Goal: Task Accomplishment & Management: Manage account settings

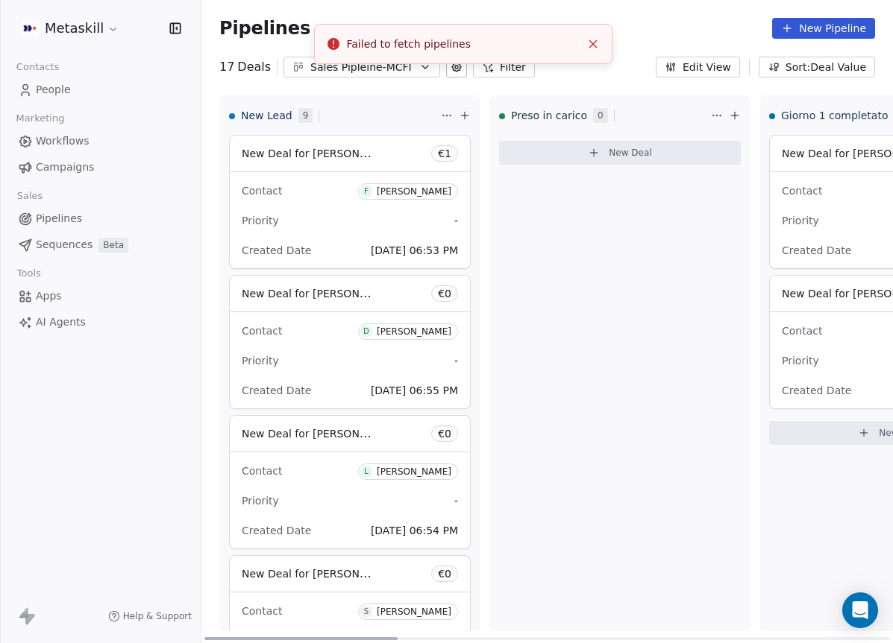
scroll to position [808, 0]
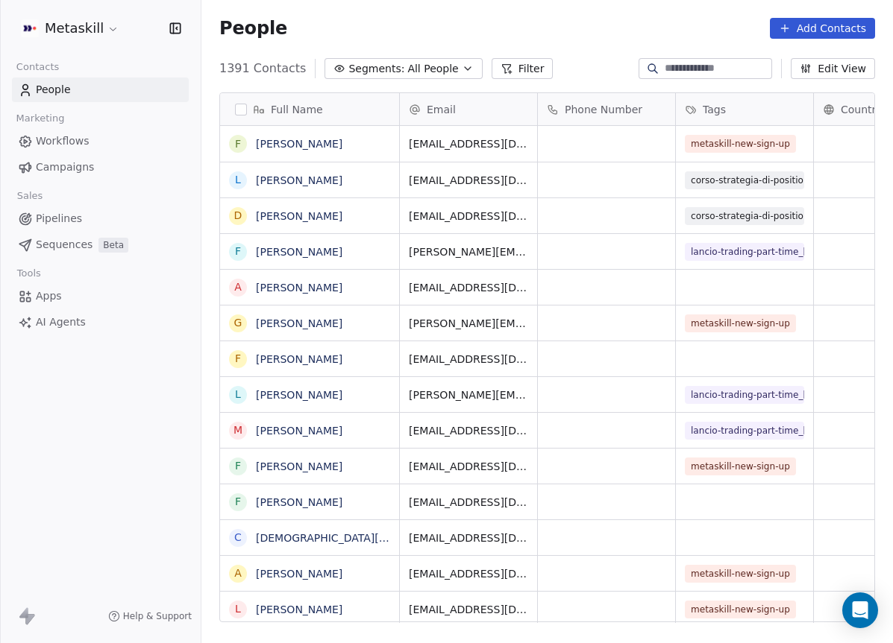
scroll to position [555, 680]
click at [92, 218] on link "Pipelines" at bounding box center [100, 219] width 177 height 25
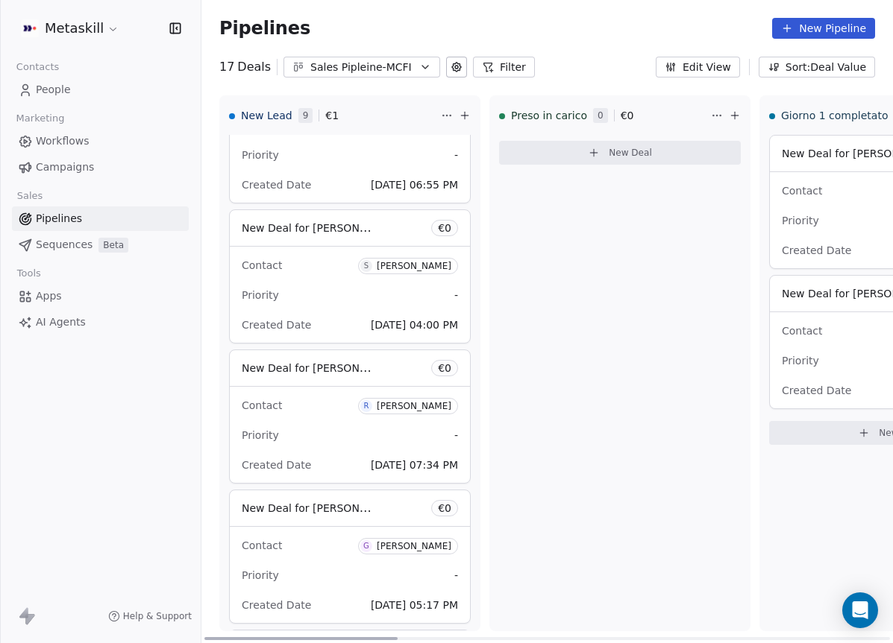
scroll to position [808, 0]
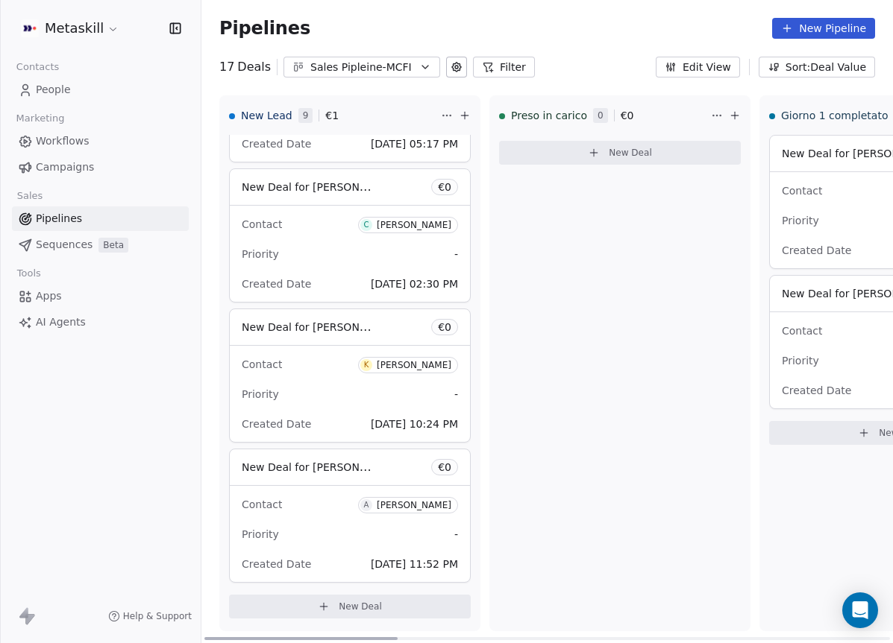
click at [307, 116] on span "9" at bounding box center [305, 115] width 15 height 15
click at [357, 68] on div "Sales Pipleine-MCFI" at bounding box center [361, 68] width 103 height 16
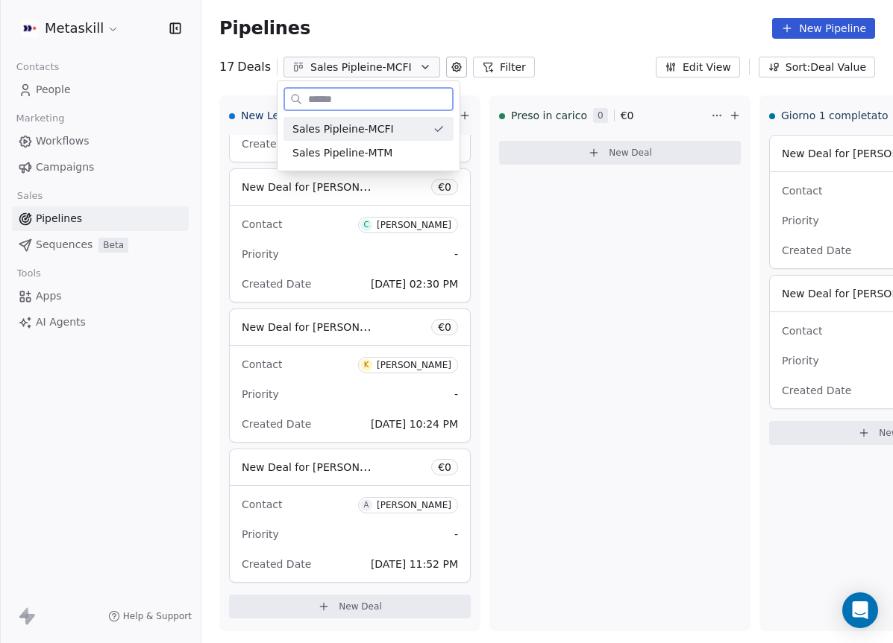
click at [378, 151] on span "Sales Pipeline-MTM" at bounding box center [342, 153] width 100 height 16
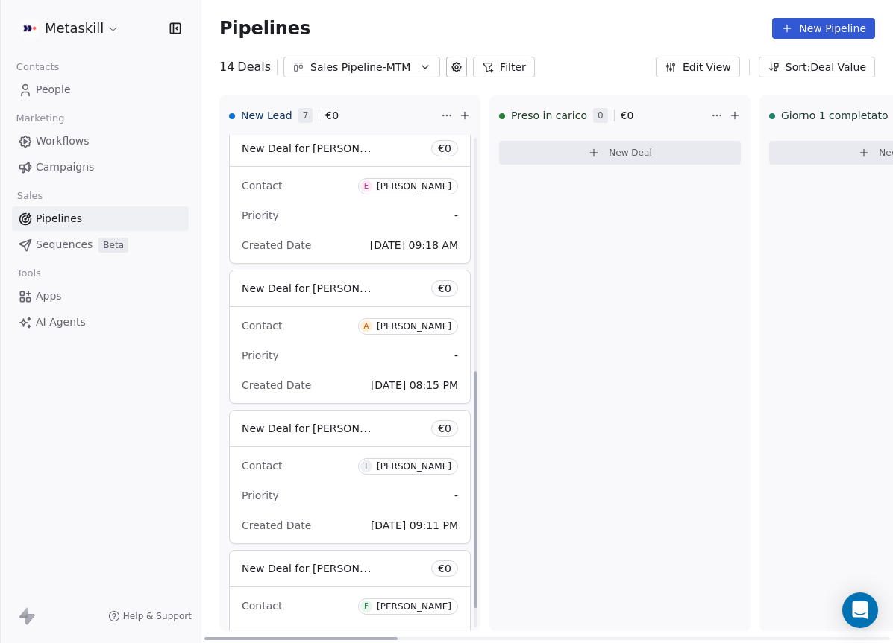
scroll to position [527, 0]
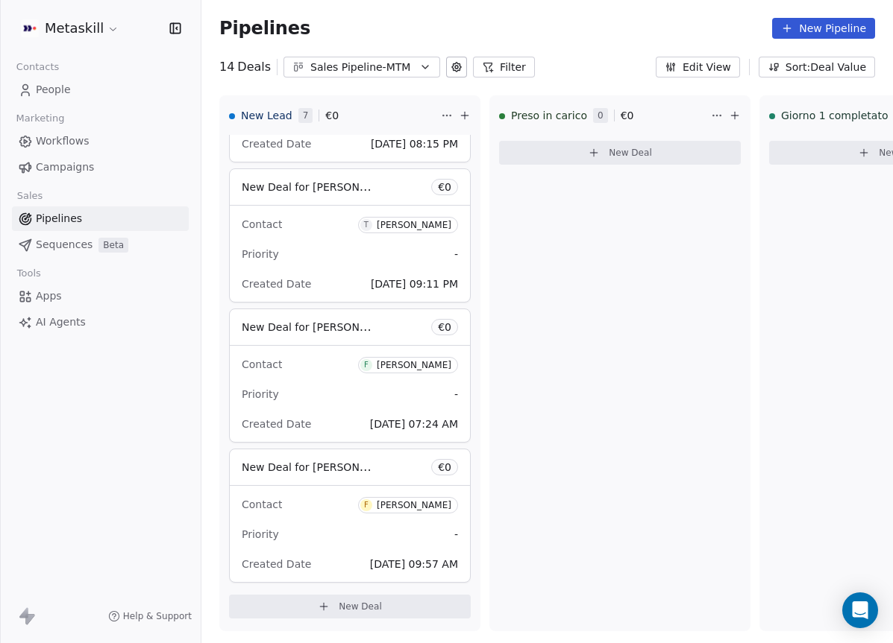
click at [380, 66] on div "Sales Pipeline-MTM" at bounding box center [361, 68] width 103 height 16
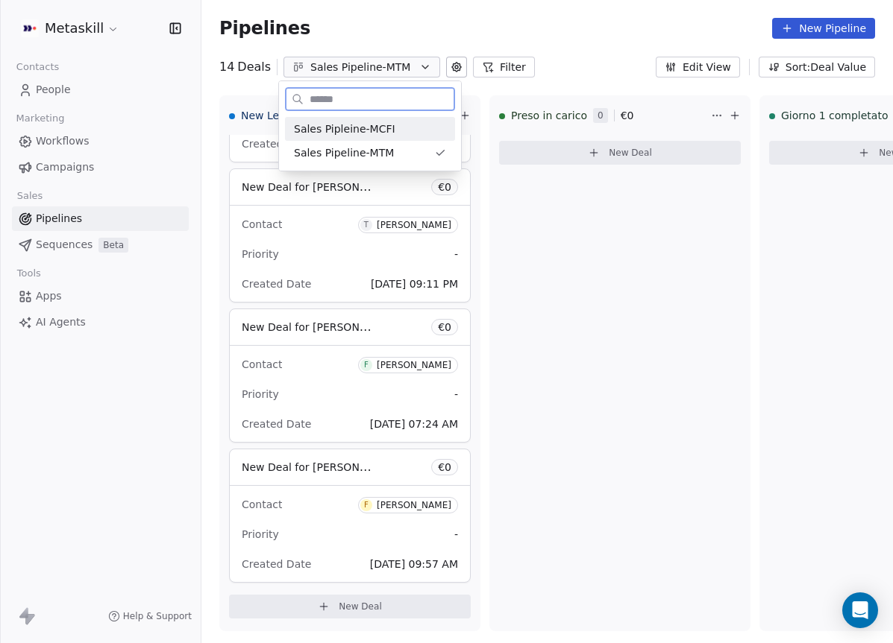
click at [403, 122] on div "Sales Pipleine-MCFI" at bounding box center [370, 130] width 152 height 16
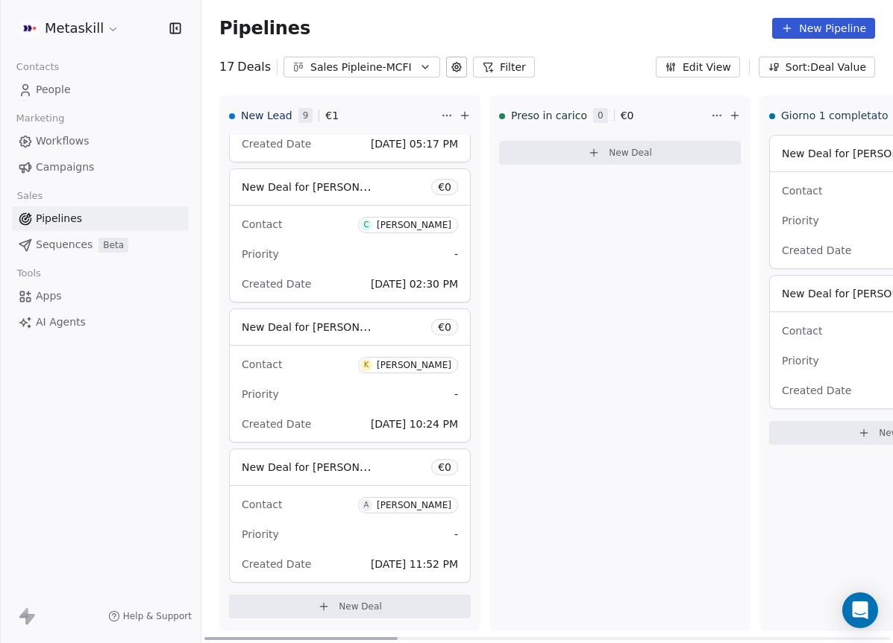
drag, startPoint x: 344, startPoint y: 639, endPoint x: 53, endPoint y: 488, distance: 328.5
click at [204, 638] on div at bounding box center [300, 639] width 193 height 3
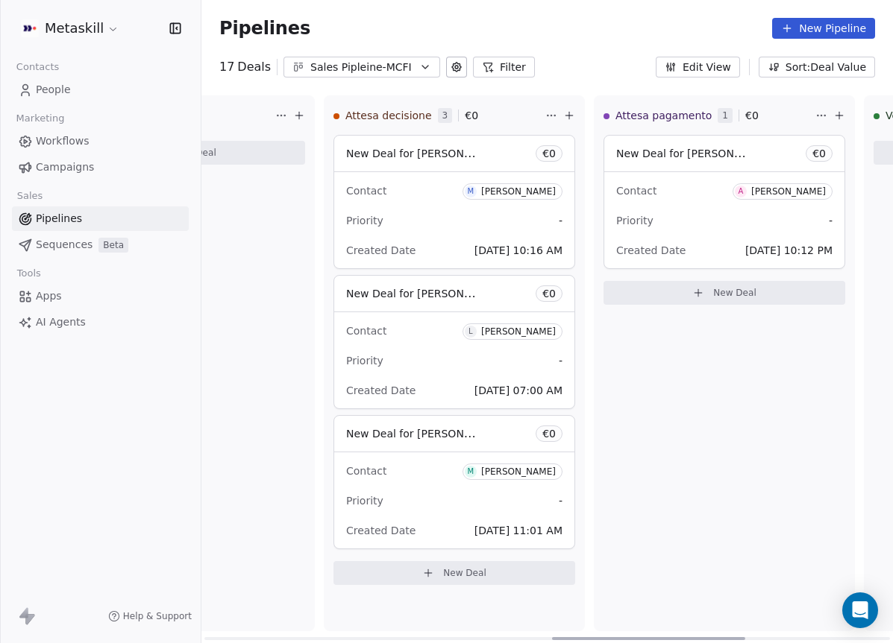
drag, startPoint x: 368, startPoint y: 637, endPoint x: 664, endPoint y: 479, distance: 335.6
click at [715, 640] on div at bounding box center [648, 639] width 193 height 3
click at [497, 218] on div "Priority -" at bounding box center [451, 221] width 216 height 24
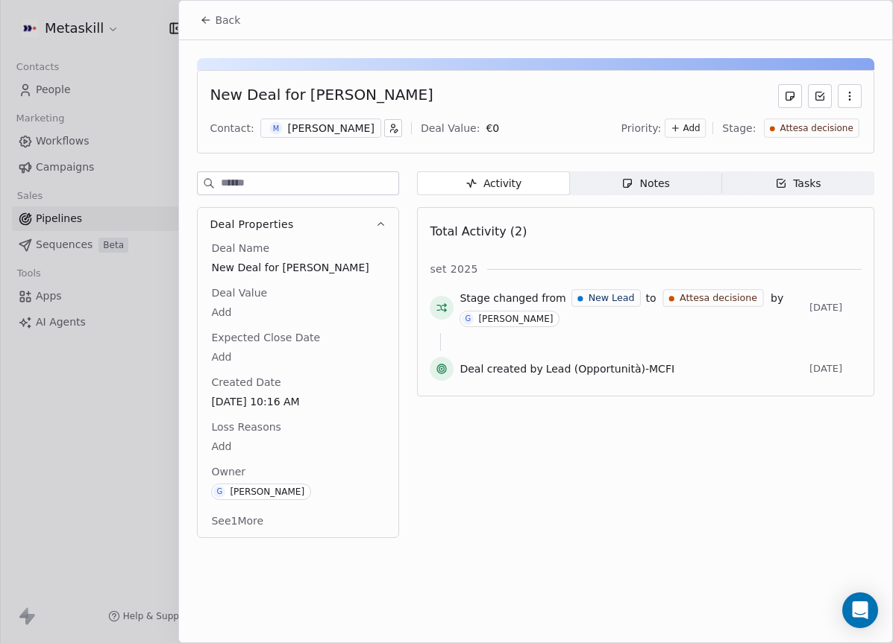
click at [697, 177] on span "Notes Notes" at bounding box center [646, 183] width 152 height 24
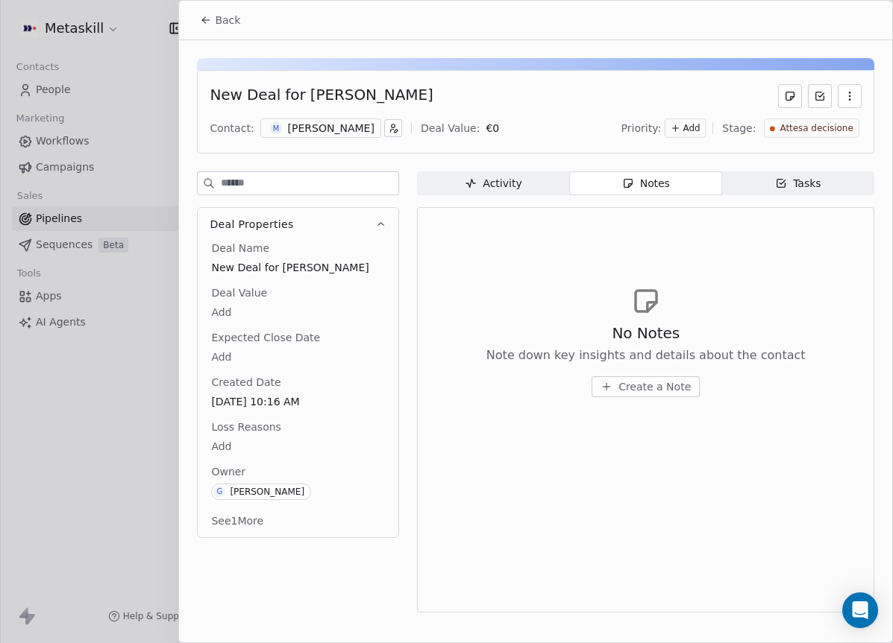
click at [746, 192] on span "Tasks Tasks" at bounding box center [798, 183] width 152 height 24
click at [641, 180] on div "Notes" at bounding box center [645, 184] width 48 height 16
click at [326, 130] on div "[PERSON_NAME]" at bounding box center [331, 128] width 86 height 15
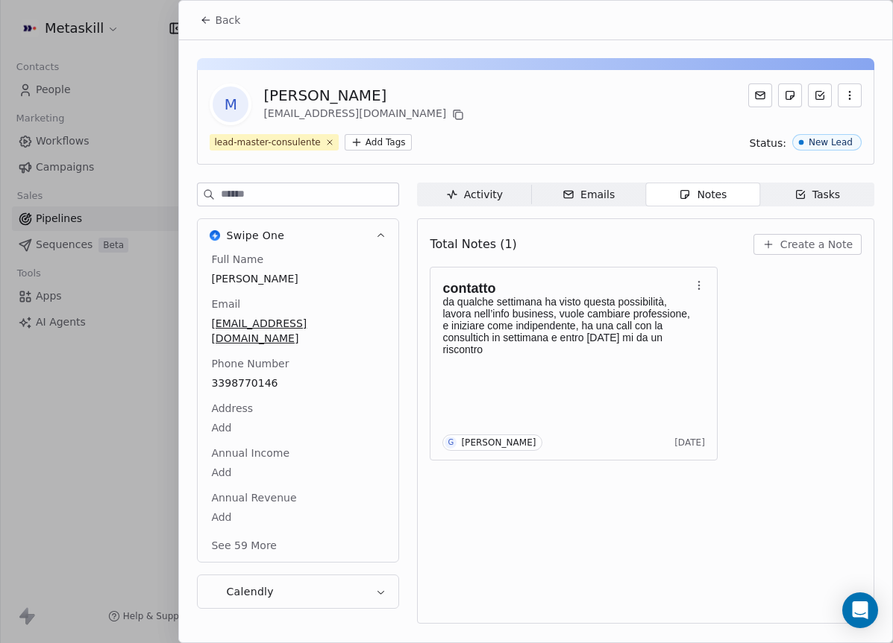
click at [244, 376] on span "3398770146" at bounding box center [298, 383] width 174 height 15
click at [250, 376] on input "**********" at bounding box center [291, 378] width 161 height 30
click at [251, 376] on input "**********" at bounding box center [291, 378] width 161 height 30
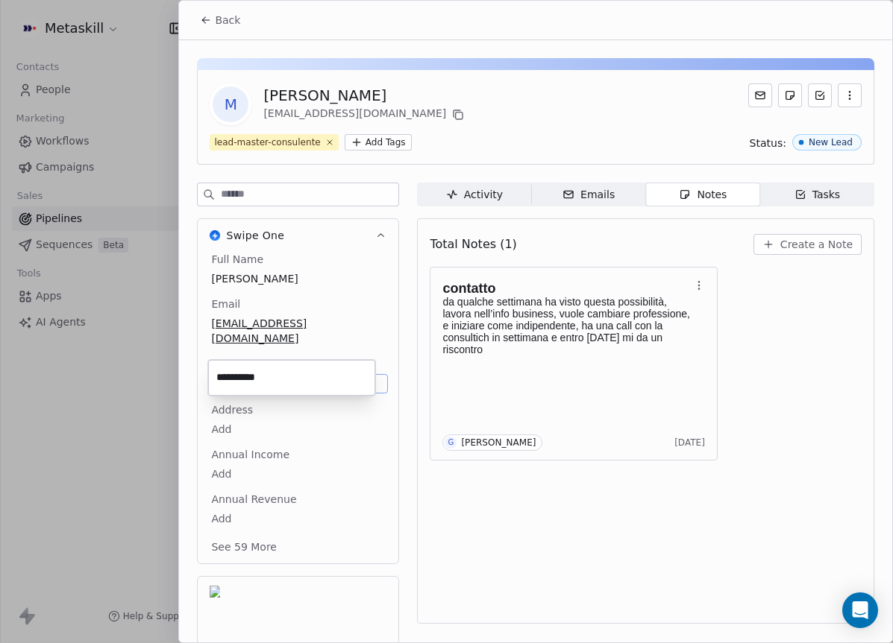
drag, startPoint x: 251, startPoint y: 376, endPoint x: 542, endPoint y: 506, distance: 319.1
click at [538, 508] on html "Metaskill Contacts People Marketing Workflows Campaigns Sales Pipelines Sequenc…" at bounding box center [446, 321] width 893 height 643
click at [550, 504] on html "Metaskill Contacts People Marketing Workflows Campaigns Sales Pipelines Sequenc…" at bounding box center [446, 321] width 893 height 643
click at [564, 501] on div "Total Notes (1) Create a Note contatto da qualche settimana ha visto questa pos…" at bounding box center [645, 421] width 432 height 386
click at [816, 246] on span "Create a Note" at bounding box center [816, 244] width 72 height 15
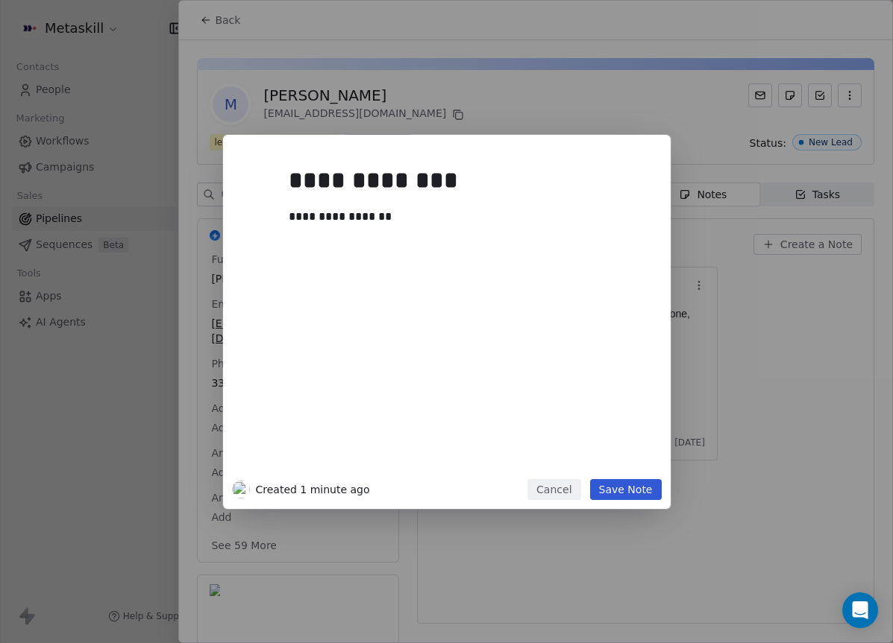
click at [646, 491] on button "Save Note" at bounding box center [626, 489] width 72 height 21
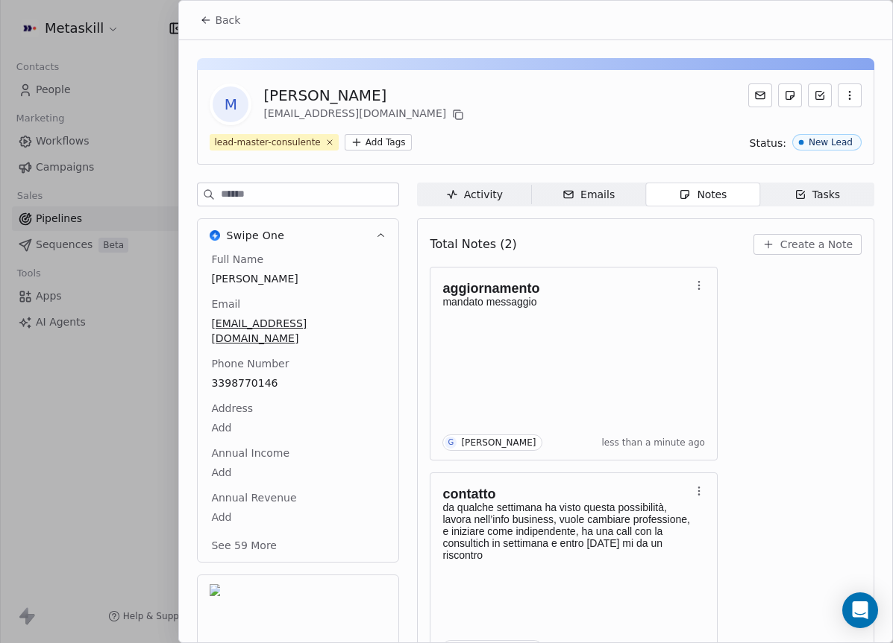
click at [221, 27] on span "Back" at bounding box center [227, 20] width 25 height 15
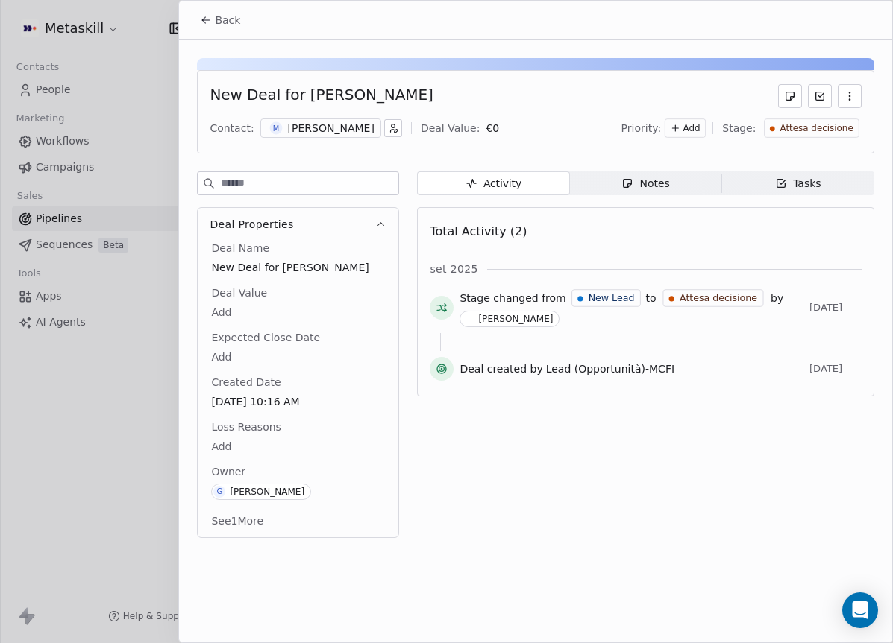
click at [224, 28] on button "Back" at bounding box center [220, 20] width 58 height 27
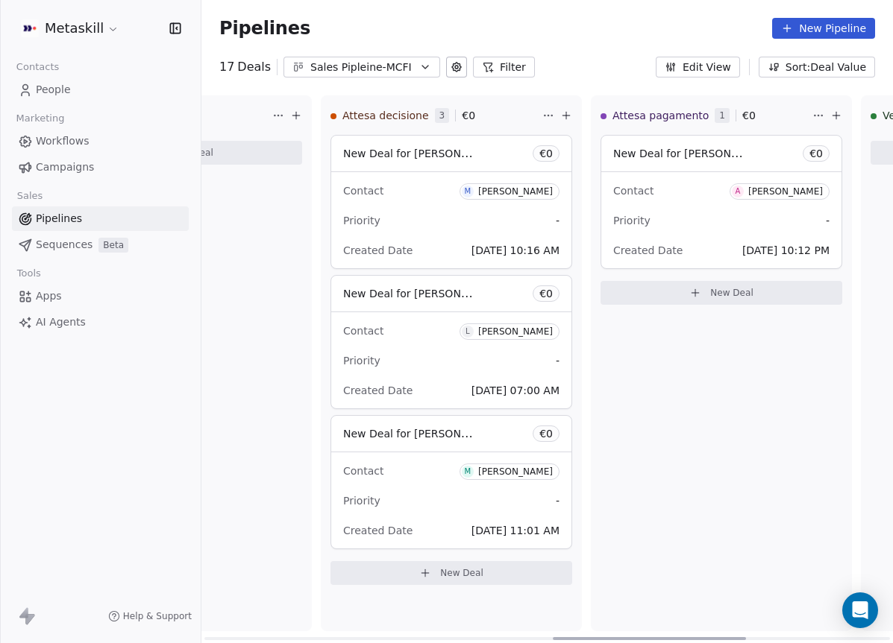
click at [461, 312] on div "Contact [PERSON_NAME] Priority - Created Date [DATE] 07:00 AM" at bounding box center [451, 360] width 240 height 96
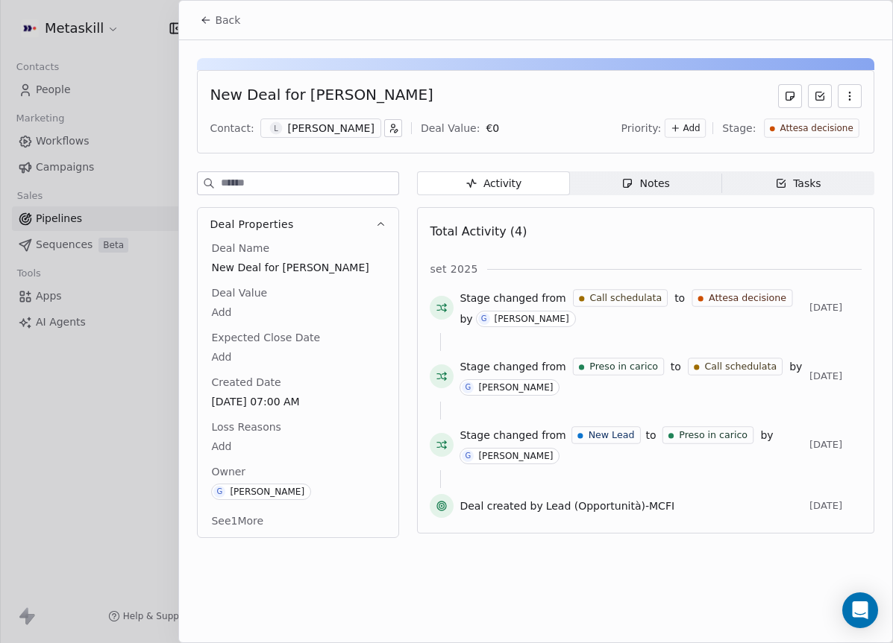
click at [332, 132] on div "[PERSON_NAME]" at bounding box center [331, 128] width 86 height 15
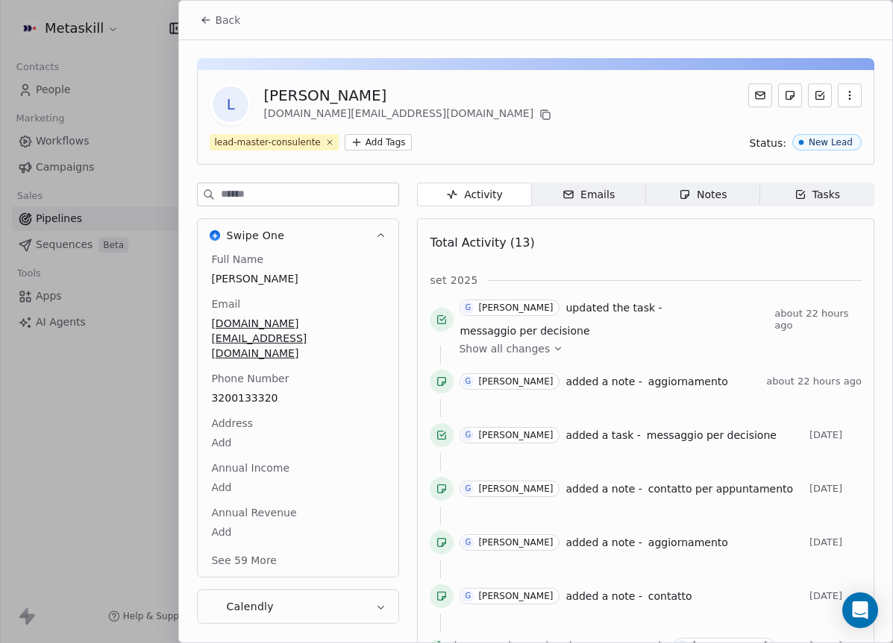
click at [620, 199] on span "Emails Emails" at bounding box center [589, 195] width 114 height 24
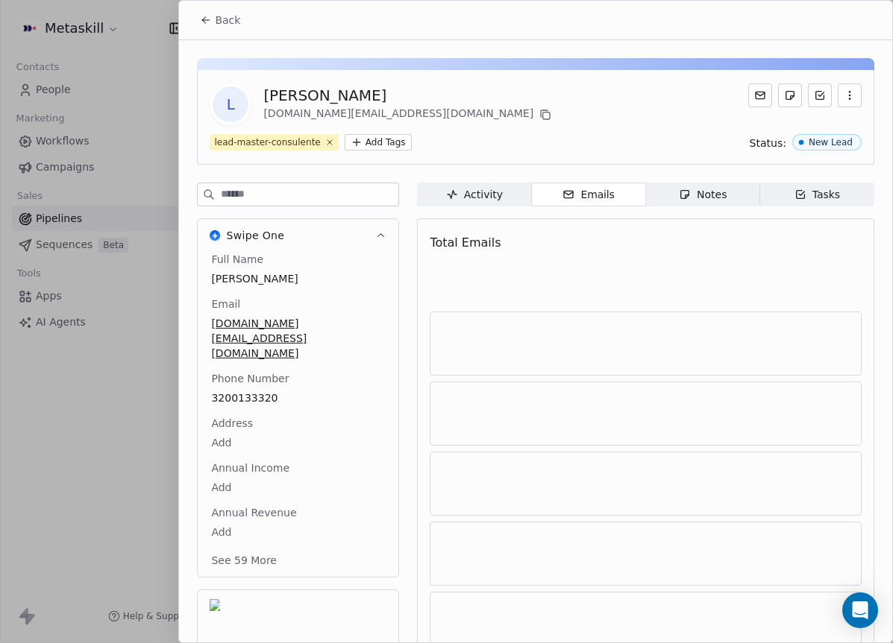
click at [658, 199] on span "Notes Notes" at bounding box center [703, 195] width 114 height 24
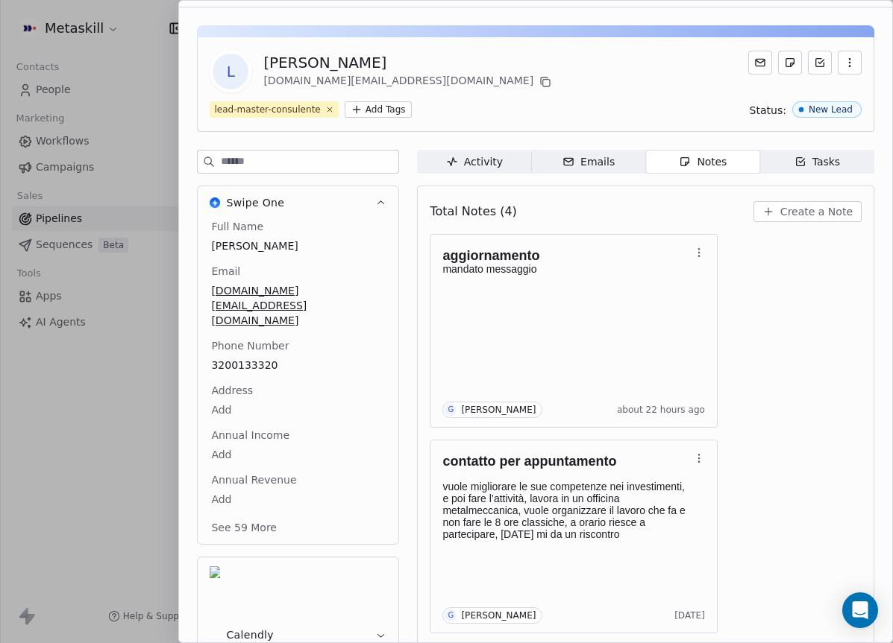
scroll to position [42, 0]
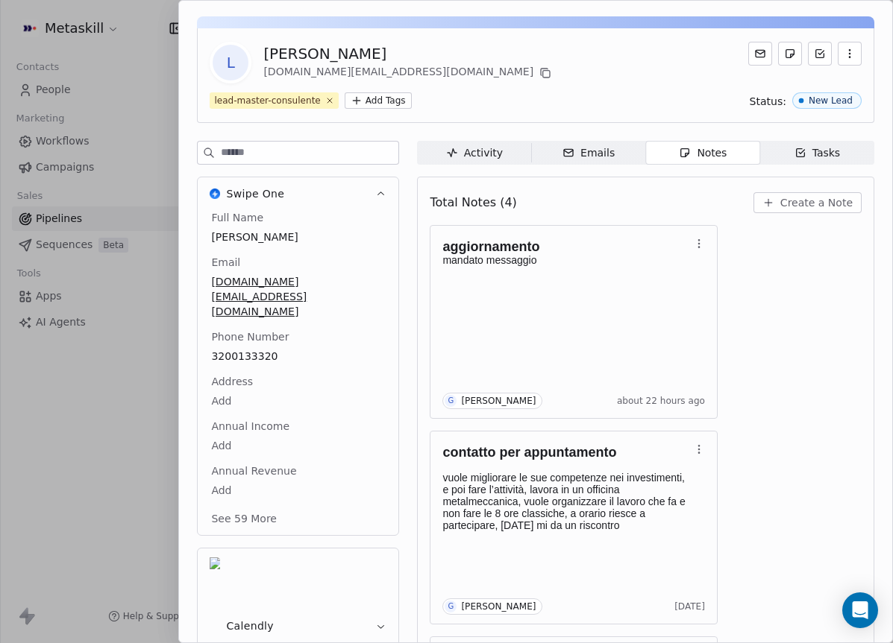
click at [255, 349] on span "3200133320" at bounding box center [298, 356] width 174 height 15
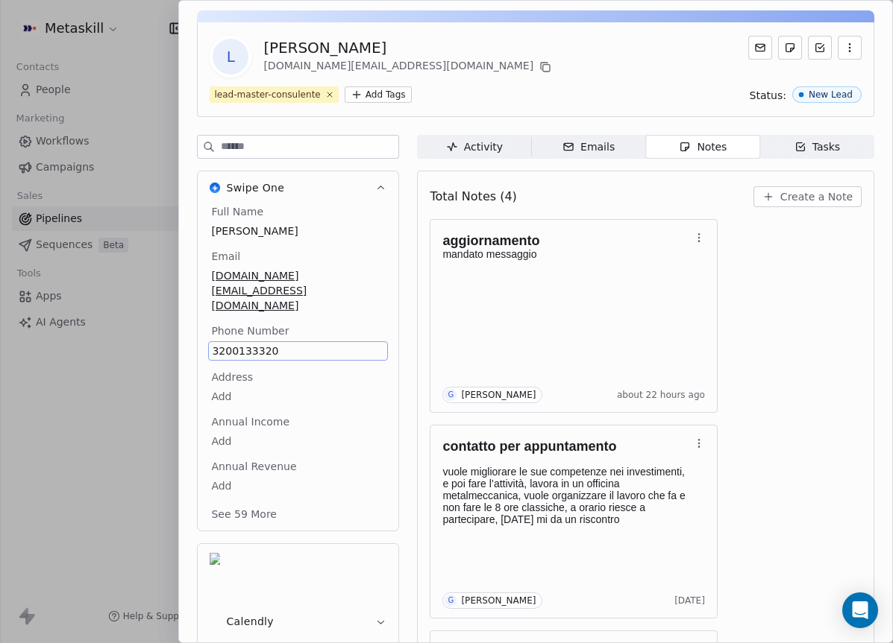
click at [260, 344] on span "3200133320" at bounding box center [298, 351] width 172 height 15
click at [260, 317] on input "**********" at bounding box center [291, 330] width 161 height 30
click at [798, 195] on html "Metaskill Contacts People Marketing Workflows Campaigns Sales Pipelines Sequenc…" at bounding box center [446, 321] width 893 height 643
click at [793, 198] on span "Create a Note" at bounding box center [816, 196] width 72 height 15
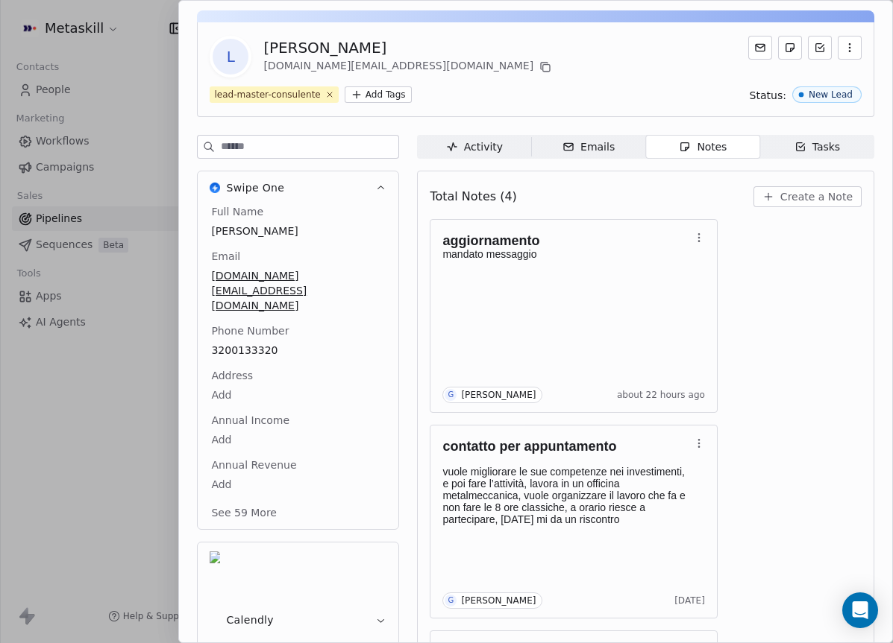
drag, startPoint x: 654, startPoint y: 509, endPoint x: 660, endPoint y: 490, distance: 20.3
click at [654, 509] on div "**********" at bounding box center [446, 321] width 893 height 643
click at [793, 199] on span "Create a Note" at bounding box center [816, 196] width 72 height 15
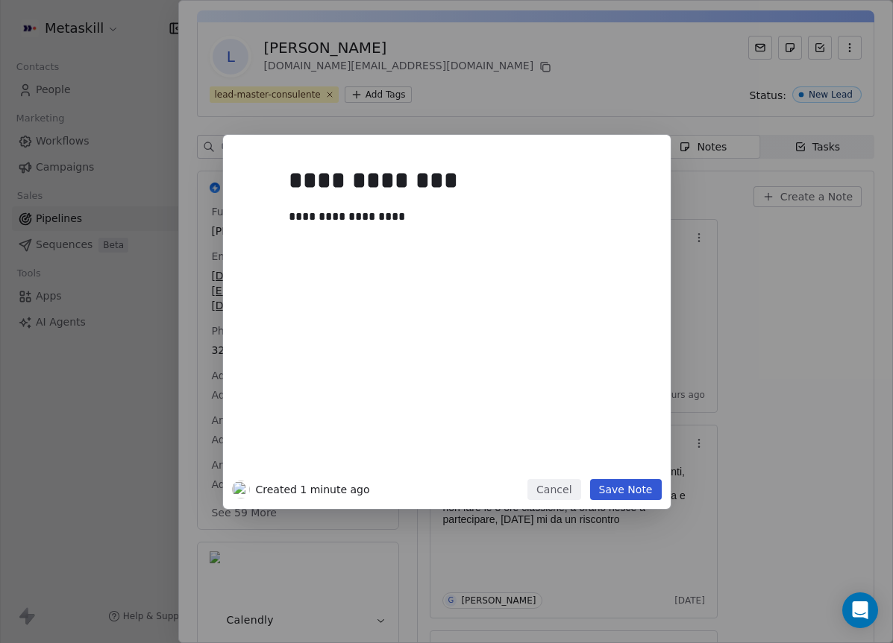
click at [611, 488] on button "Save Note" at bounding box center [626, 489] width 72 height 21
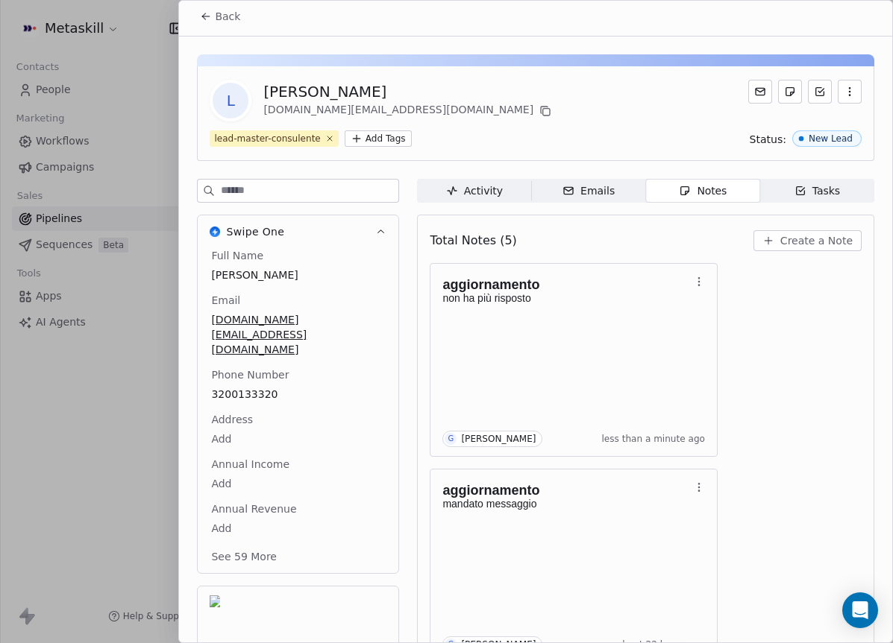
scroll to position [0, 0]
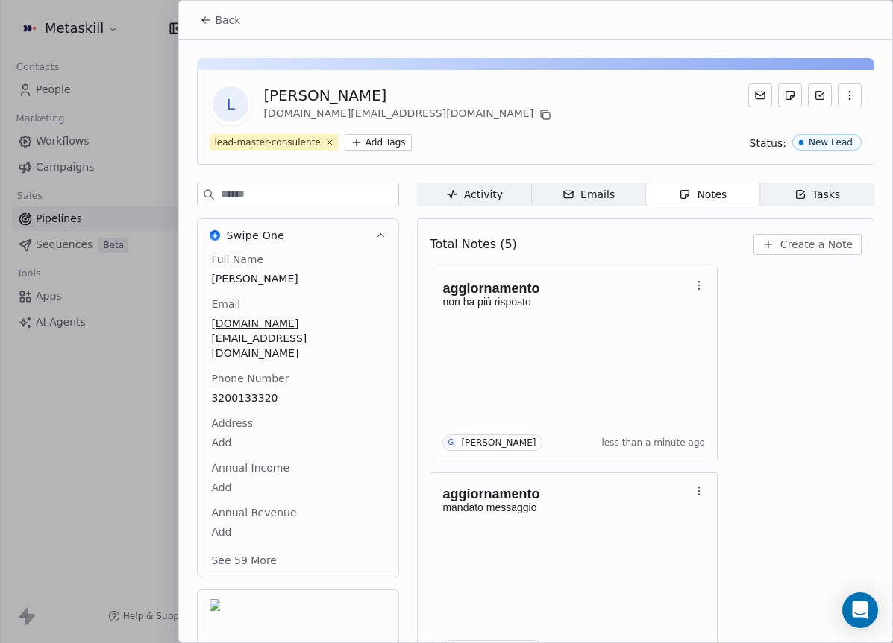
click at [205, 8] on button "Back" at bounding box center [220, 20] width 58 height 27
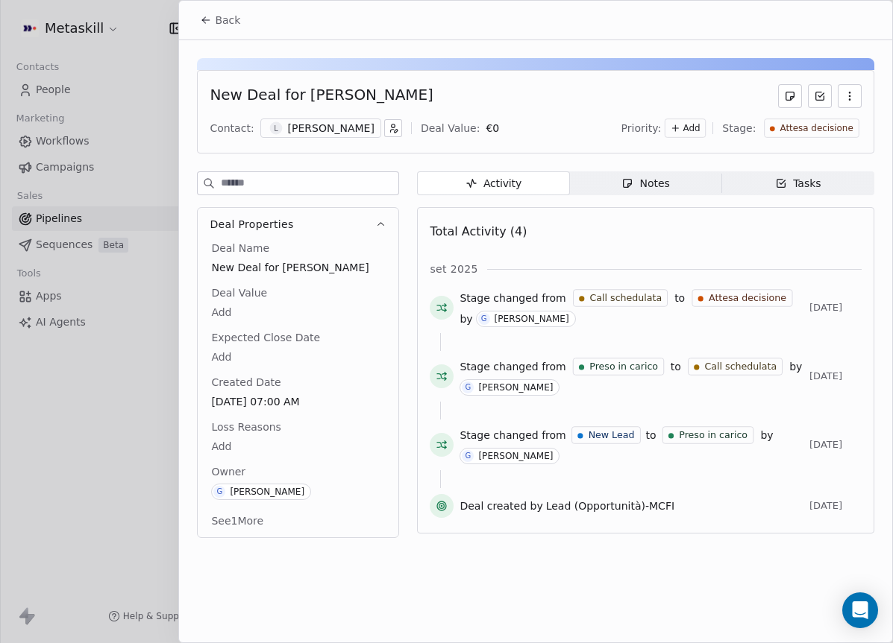
click at [806, 125] on span "Attesa decisione" at bounding box center [816, 128] width 73 height 13
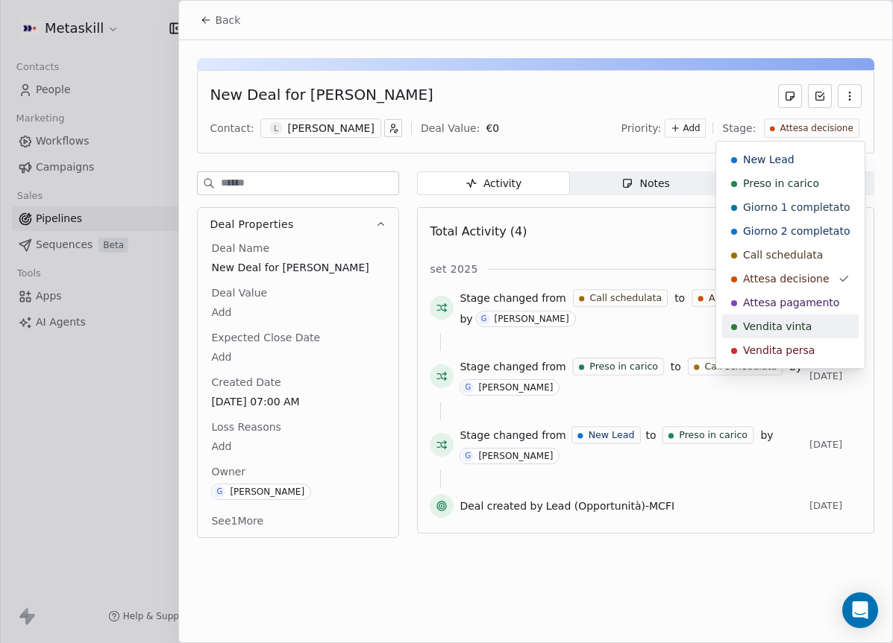
click at [785, 344] on span "Vendita persa" at bounding box center [779, 350] width 72 height 15
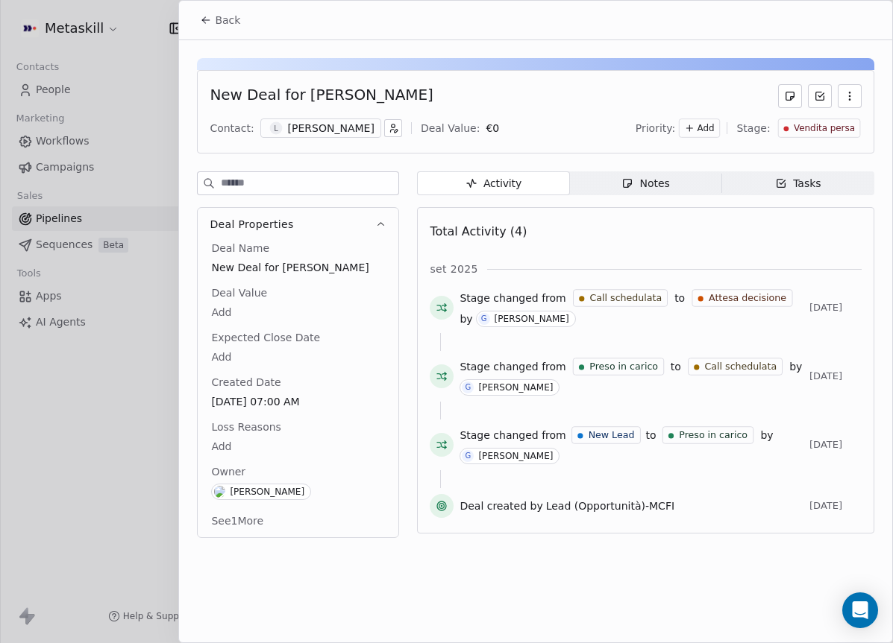
click at [265, 459] on div "Deal Name New Deal for [PERSON_NAME] Deal Value Add Expected Close Date Add Cre…" at bounding box center [298, 386] width 180 height 291
click at [221, 447] on body "Metaskill Contacts People Marketing Workflows Campaigns Sales Pipelines Sequenc…" at bounding box center [446, 321] width 893 height 643
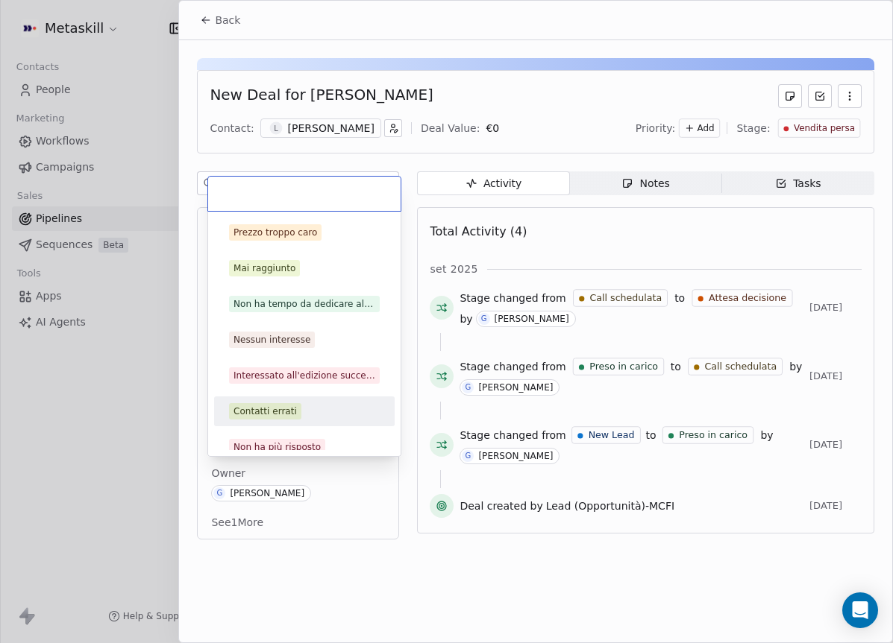
click at [299, 433] on div "Non ha più risposto" at bounding box center [304, 447] width 180 height 30
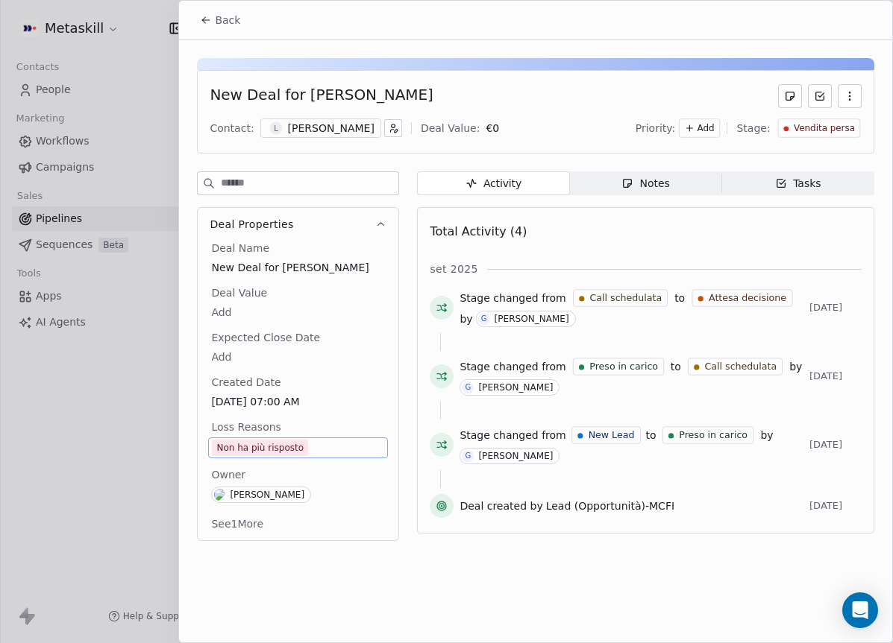
click at [211, 25] on icon at bounding box center [206, 20] width 12 height 12
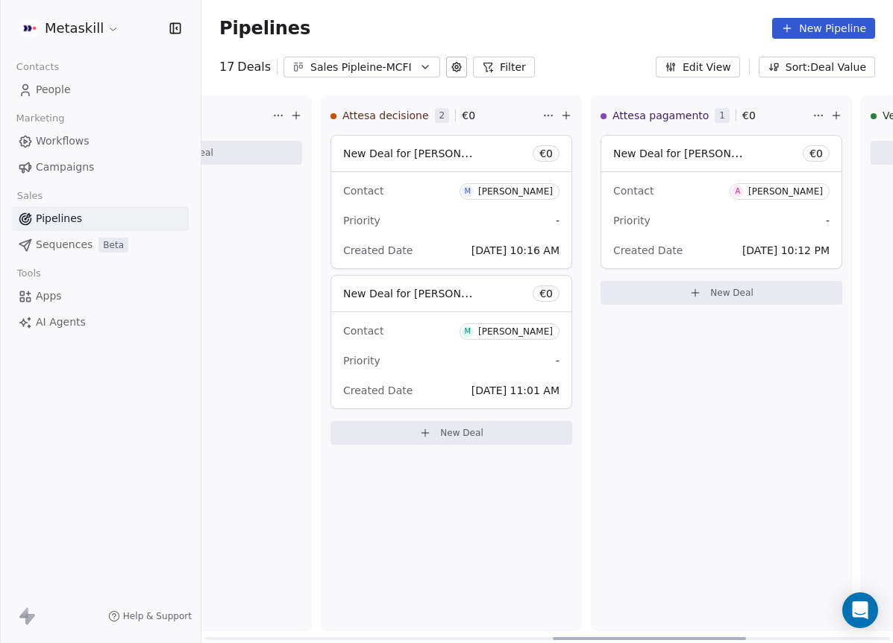
click at [392, 318] on div "Contact M [PERSON_NAME]" at bounding box center [451, 330] width 216 height 25
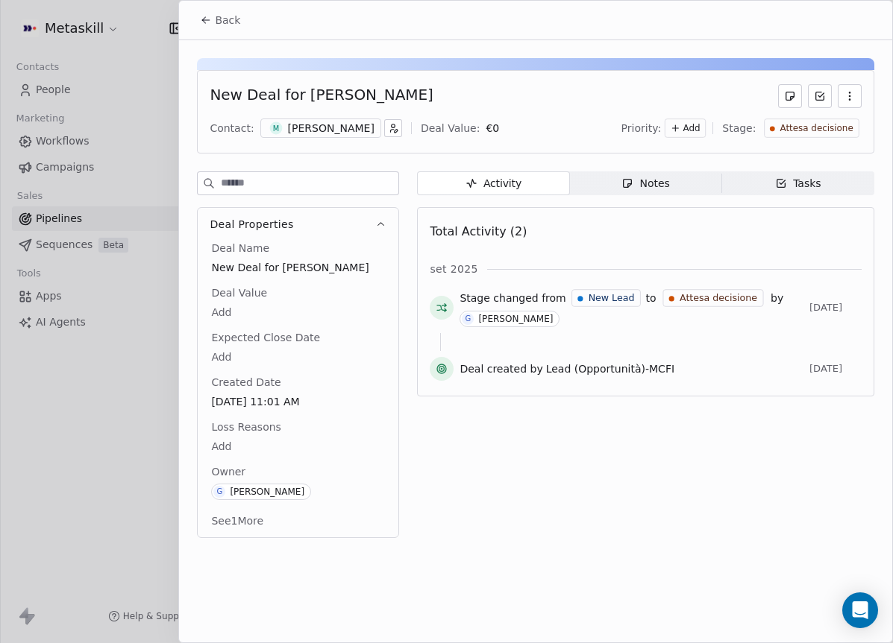
click at [322, 130] on div "[PERSON_NAME]" at bounding box center [331, 128] width 86 height 15
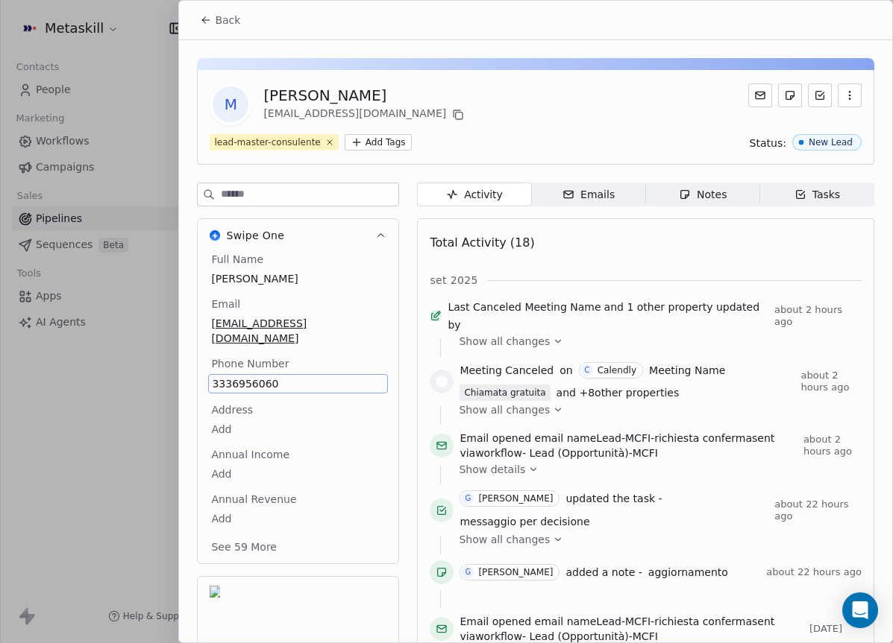
click at [251, 369] on div "Full Name [PERSON_NAME] Email [EMAIL_ADDRESS][DOMAIN_NAME] Phone Number [PHONE_…" at bounding box center [298, 405] width 180 height 306
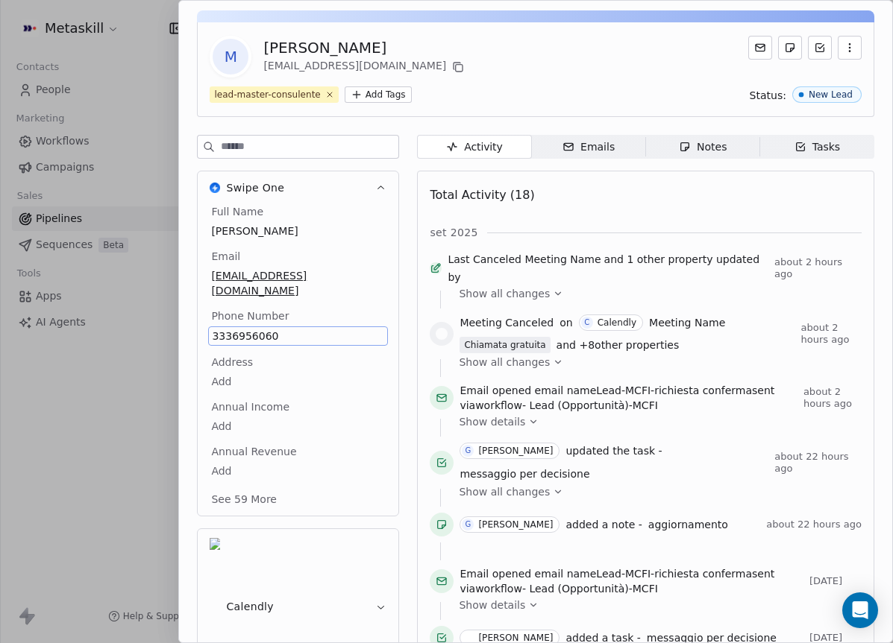
click at [251, 368] on body "Metaskill Contacts People Marketing Workflows Campaigns Sales Pipelines Sequenc…" at bounding box center [446, 321] width 893 height 643
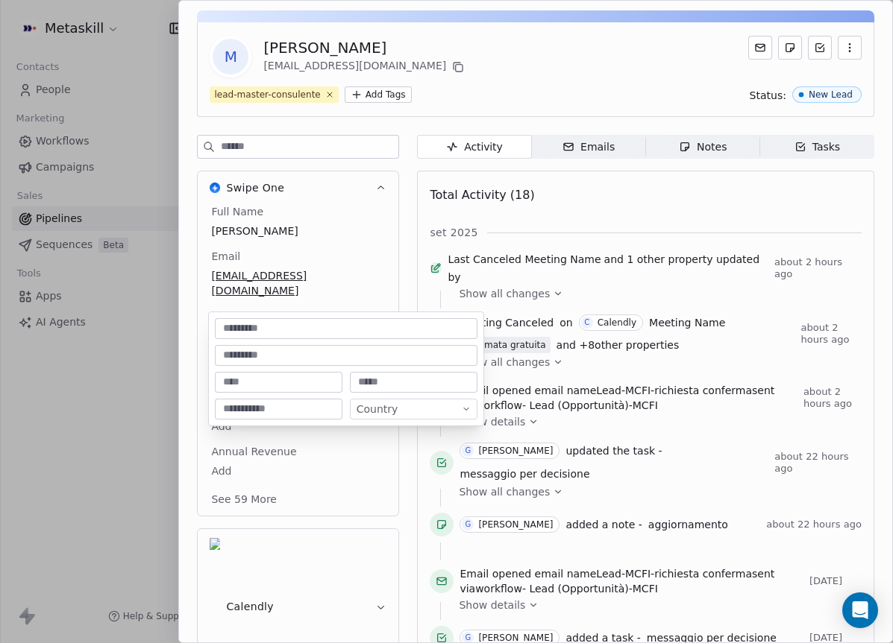
scroll to position [92, 0]
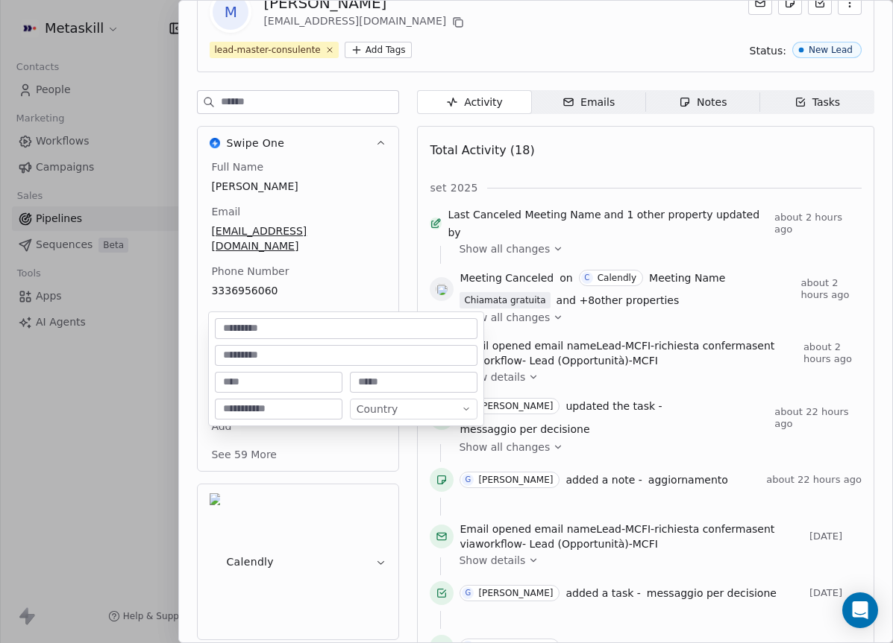
click at [285, 303] on html "Metaskill Contacts People Marketing Workflows Campaigns Sales Pipelines Sequenc…" at bounding box center [446, 321] width 893 height 643
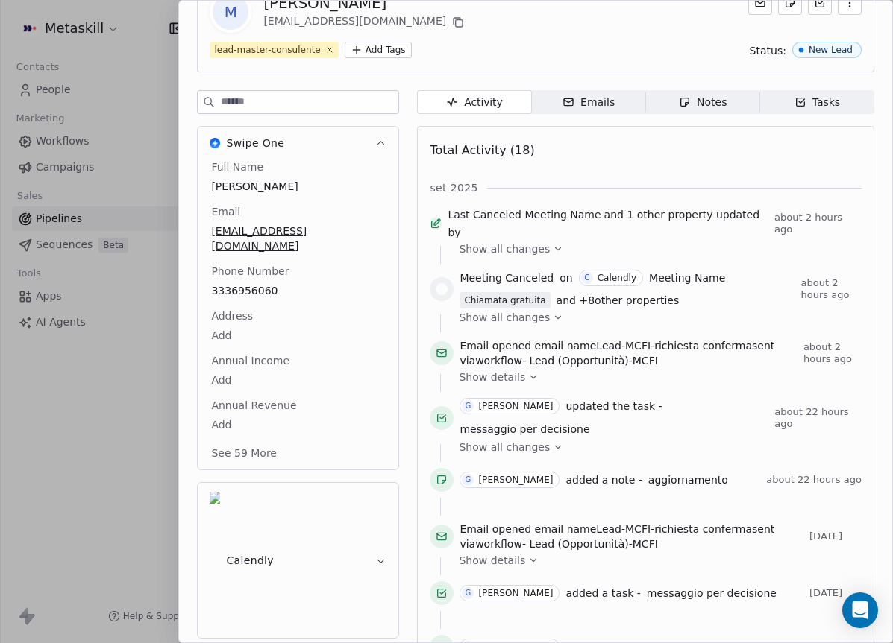
scroll to position [48, 0]
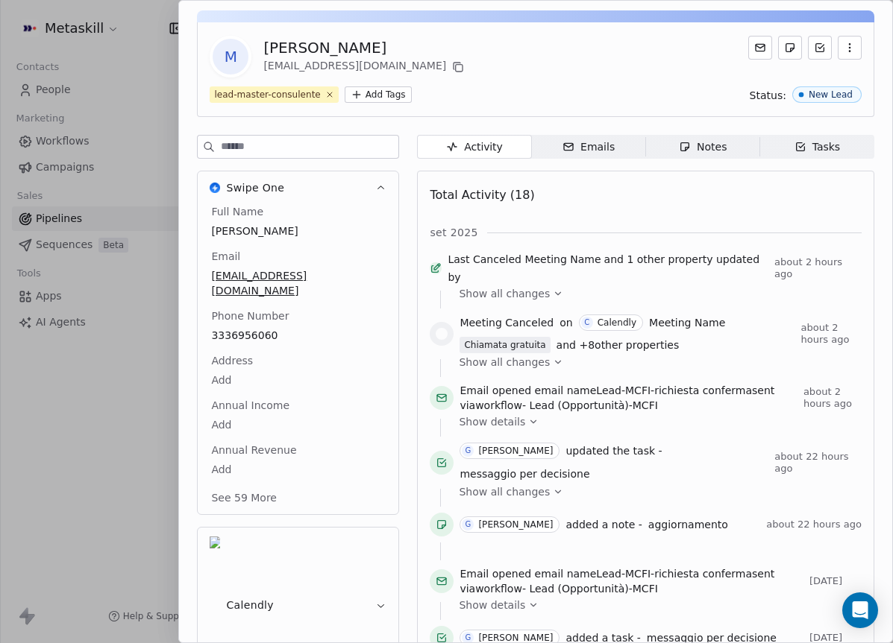
click at [261, 277] on div "Full Name [PERSON_NAME] Email [EMAIL_ADDRESS][DOMAIN_NAME] Phone Number [PHONE_…" at bounding box center [298, 356] width 180 height 304
click at [273, 329] on span "3336956060" at bounding box center [298, 336] width 172 height 15
click at [272, 329] on span "3336956060" at bounding box center [298, 336] width 172 height 15
click at [272, 321] on input "**********" at bounding box center [291, 330] width 161 height 30
click at [705, 137] on html "Metaskill Contacts People Marketing Workflows Campaigns Sales Pipelines Sequenc…" at bounding box center [446, 321] width 893 height 643
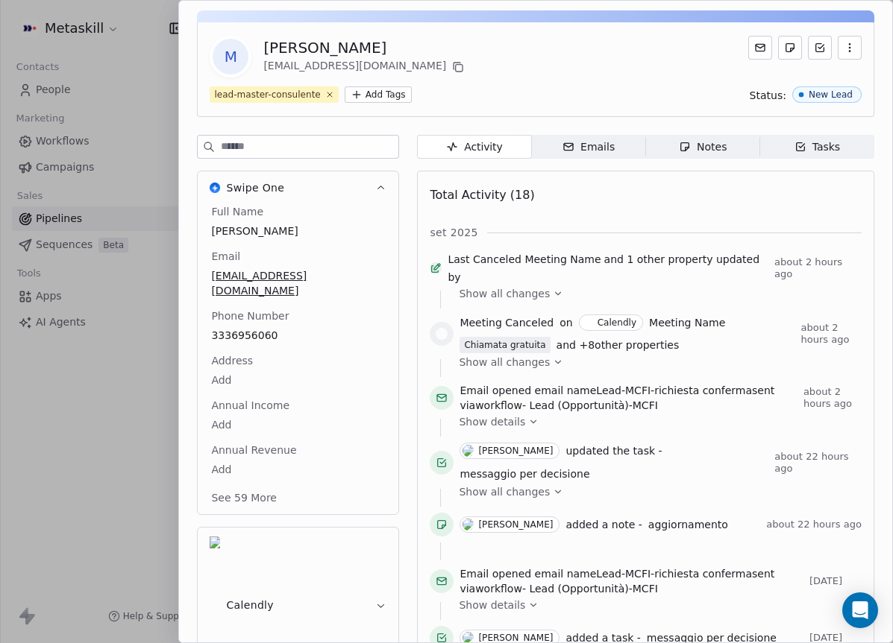
click at [703, 142] on div "Notes" at bounding box center [703, 147] width 48 height 16
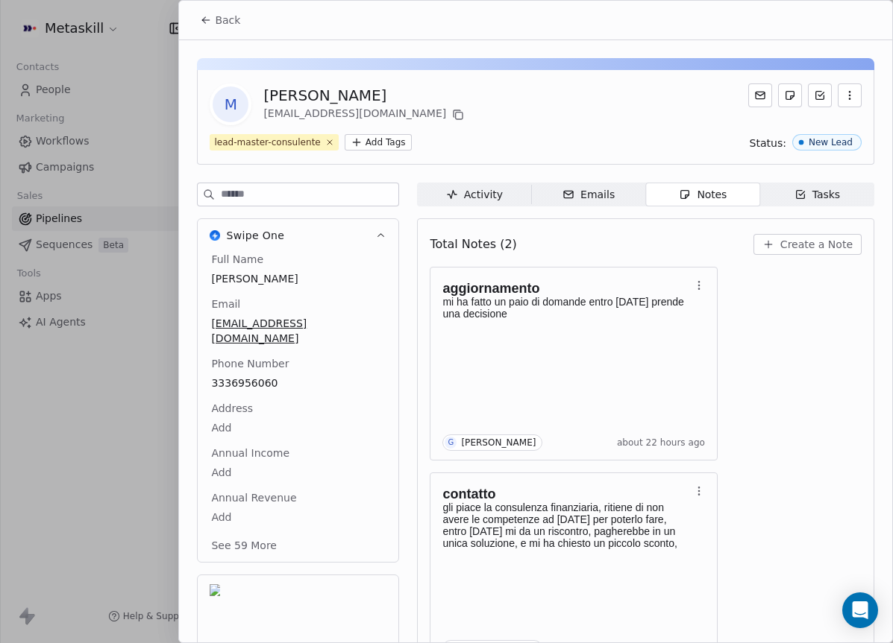
click at [215, 28] on button "Back" at bounding box center [220, 20] width 58 height 27
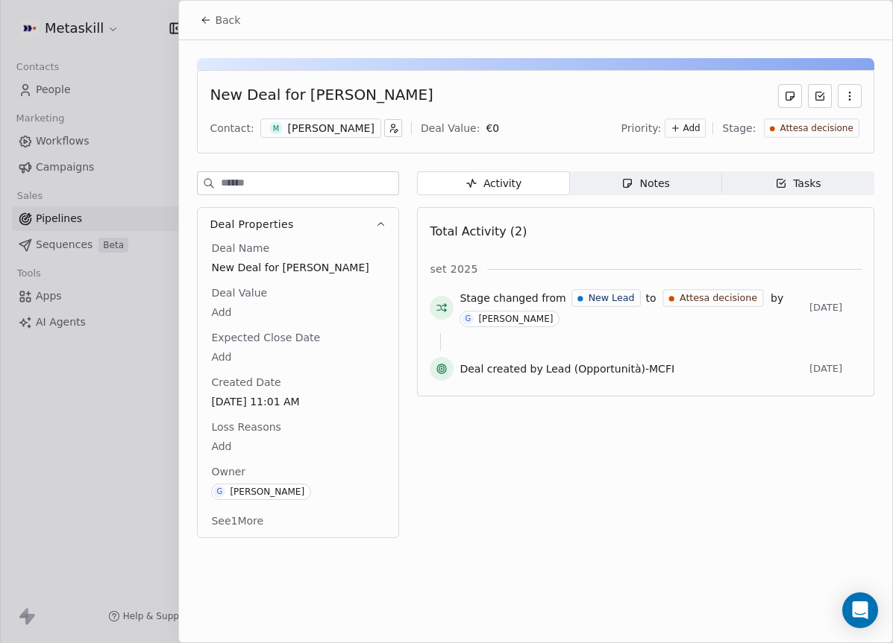
click at [209, 29] on button "Back" at bounding box center [220, 20] width 58 height 27
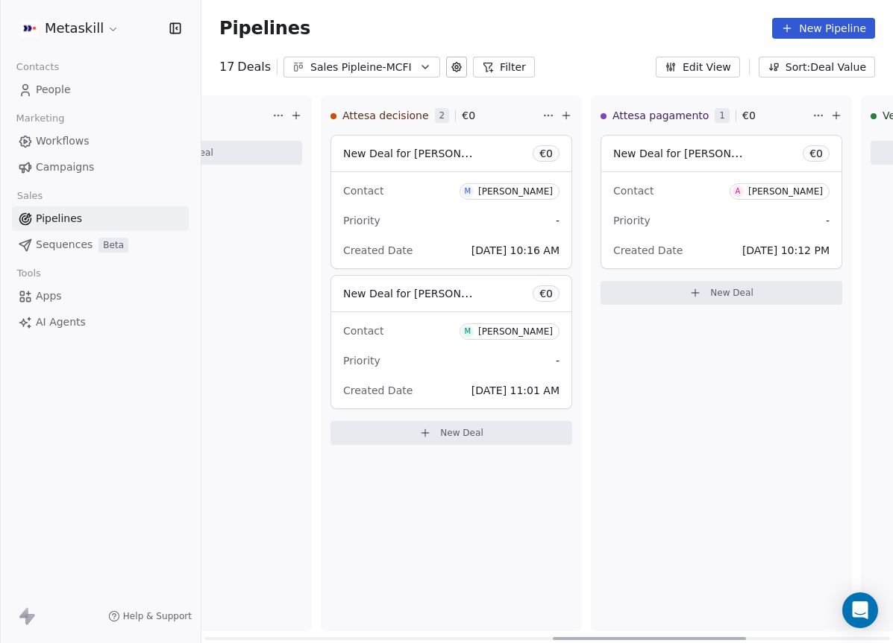
click at [490, 224] on div "Priority -" at bounding box center [451, 221] width 216 height 24
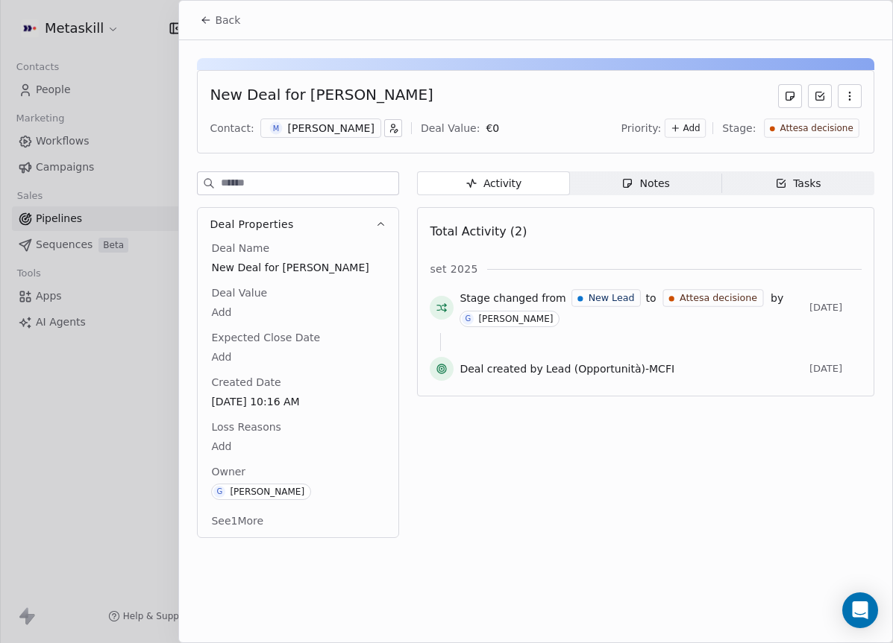
click at [333, 126] on div "[PERSON_NAME]" at bounding box center [331, 128] width 86 height 15
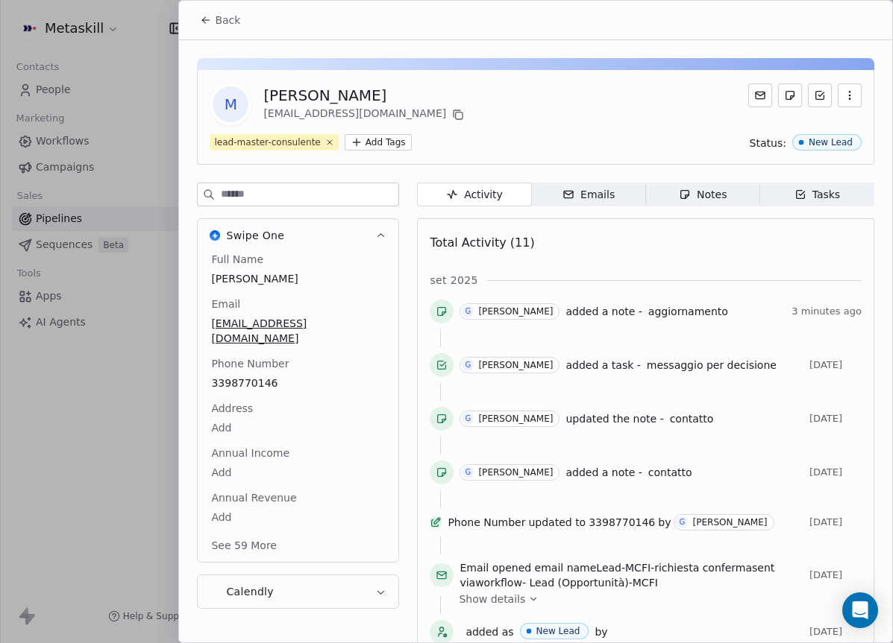
click at [717, 192] on div "Notes" at bounding box center [703, 195] width 48 height 16
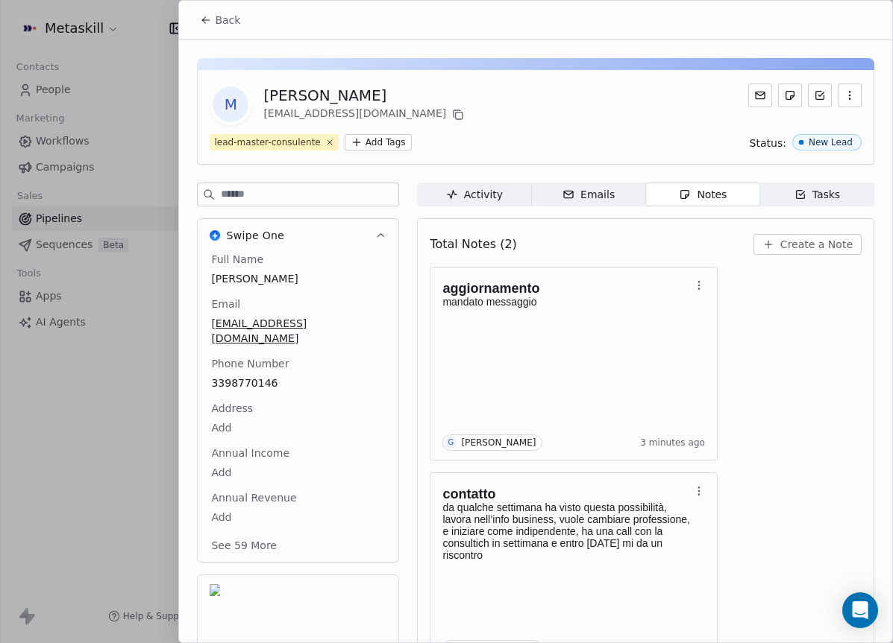
click at [216, 22] on span "Back" at bounding box center [227, 20] width 25 height 15
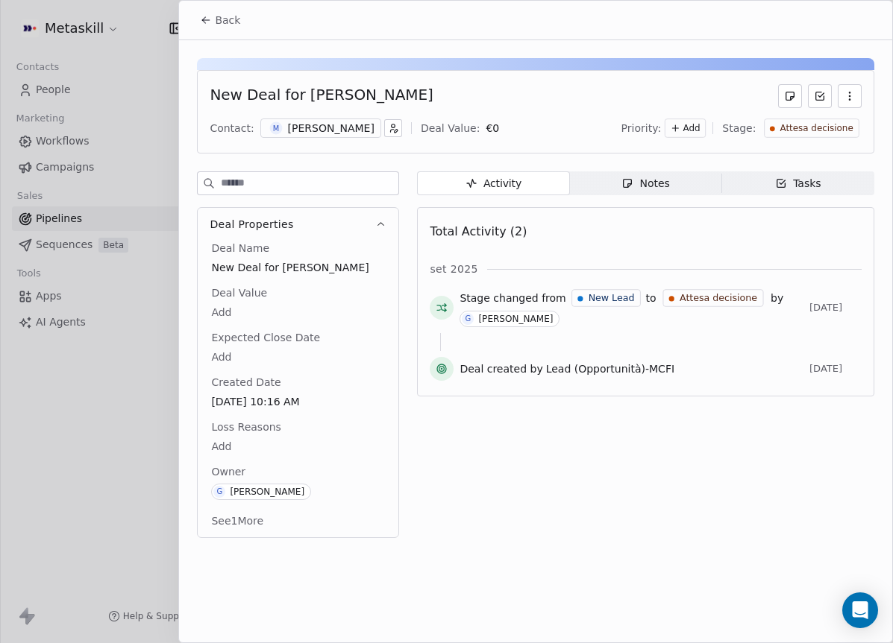
click at [215, 22] on span "Back" at bounding box center [227, 20] width 25 height 15
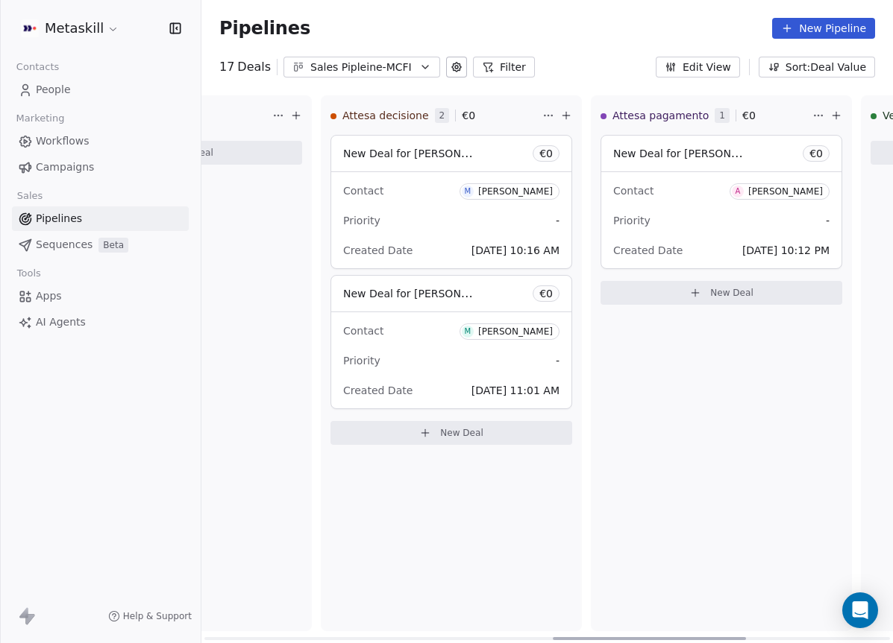
click at [691, 230] on div "Priority -" at bounding box center [721, 221] width 216 height 24
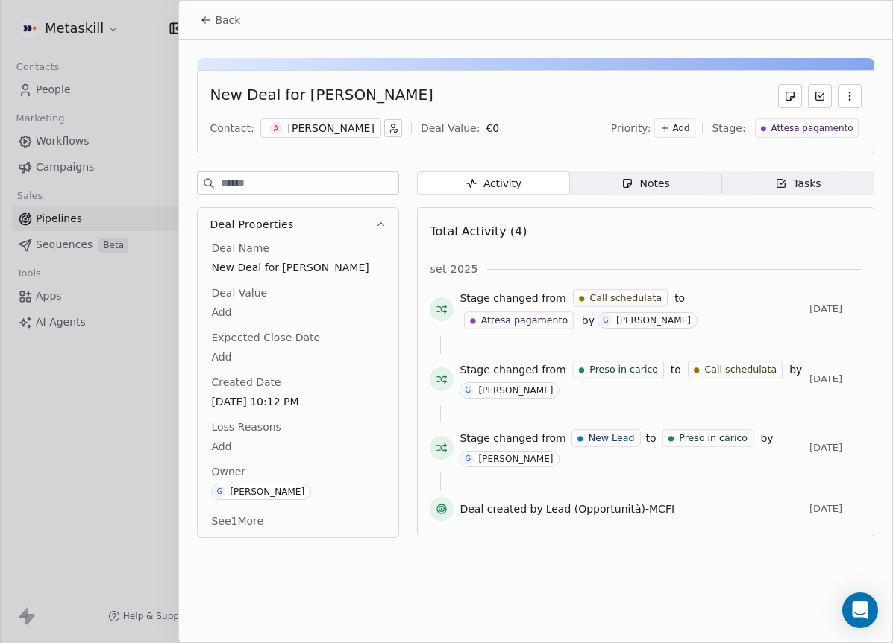
click at [647, 174] on span "Notes Notes" at bounding box center [646, 183] width 152 height 24
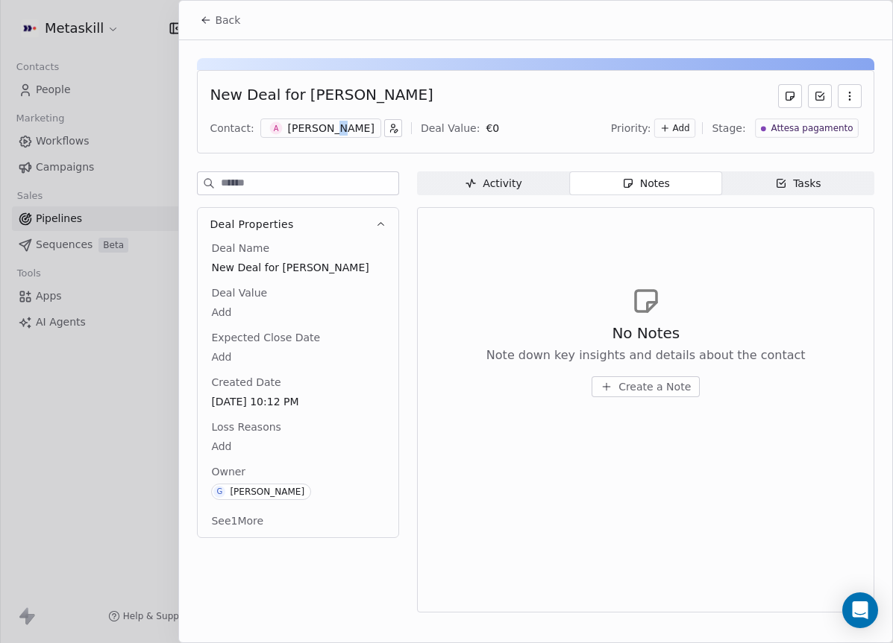
click at [325, 126] on div "[PERSON_NAME]" at bounding box center [331, 128] width 86 height 15
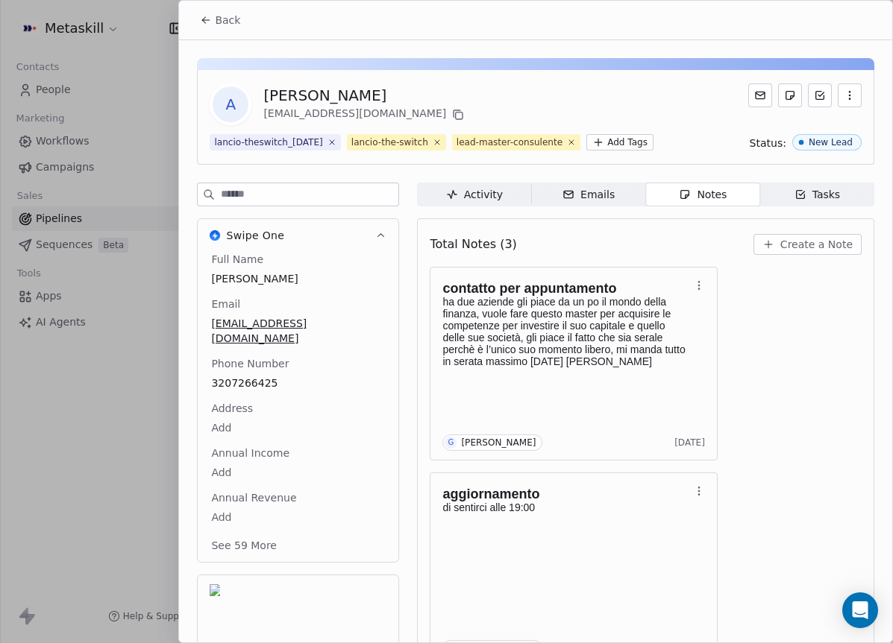
click at [816, 252] on span "Create a Note" at bounding box center [816, 244] width 72 height 15
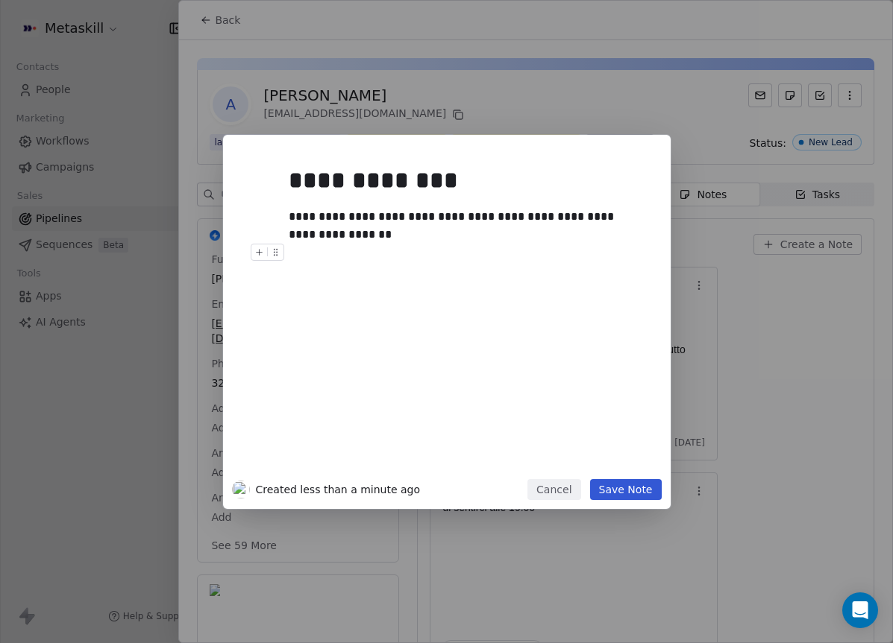
click at [652, 487] on button "Save Note" at bounding box center [626, 489] width 72 height 21
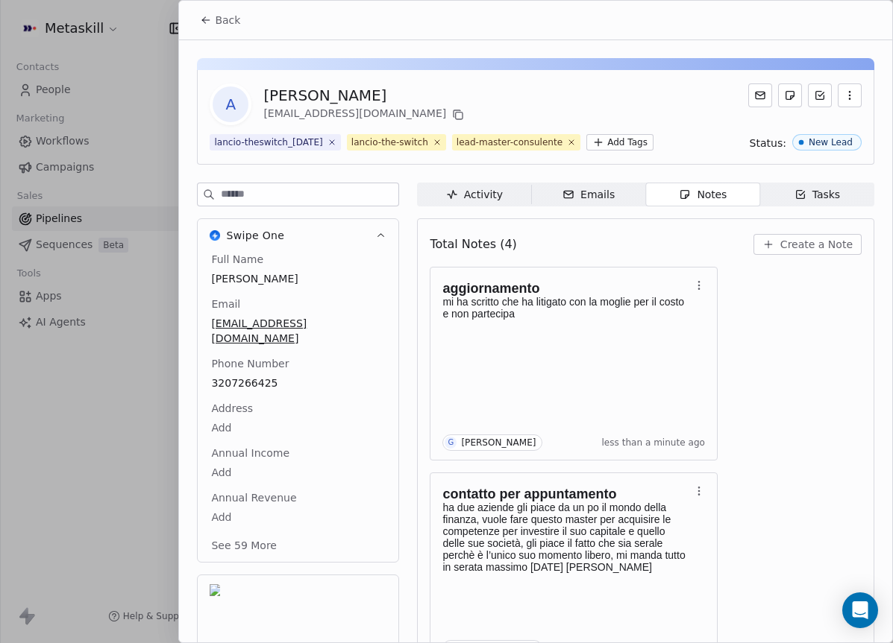
click at [217, 22] on span "Back" at bounding box center [227, 20] width 25 height 15
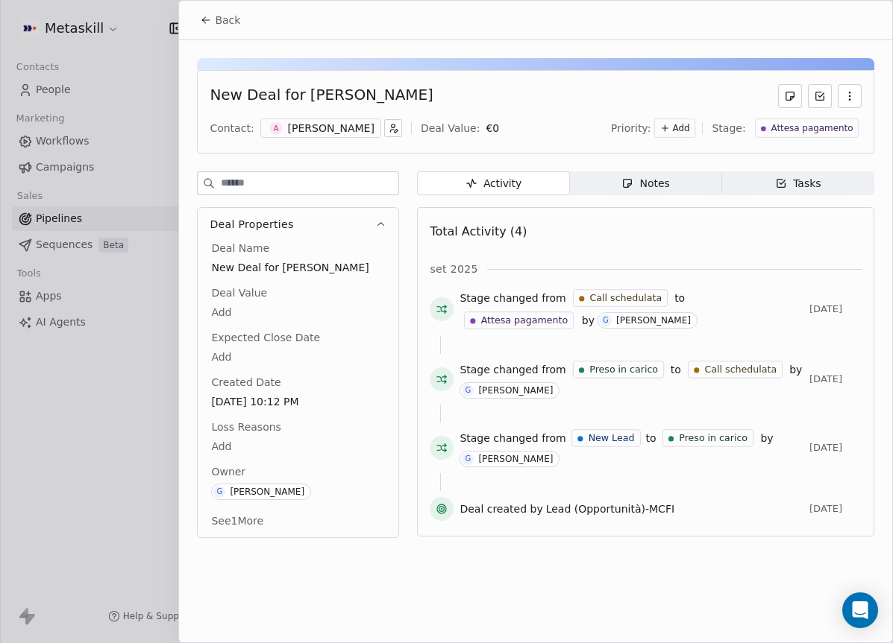
click at [812, 186] on div "Tasks" at bounding box center [798, 184] width 46 height 16
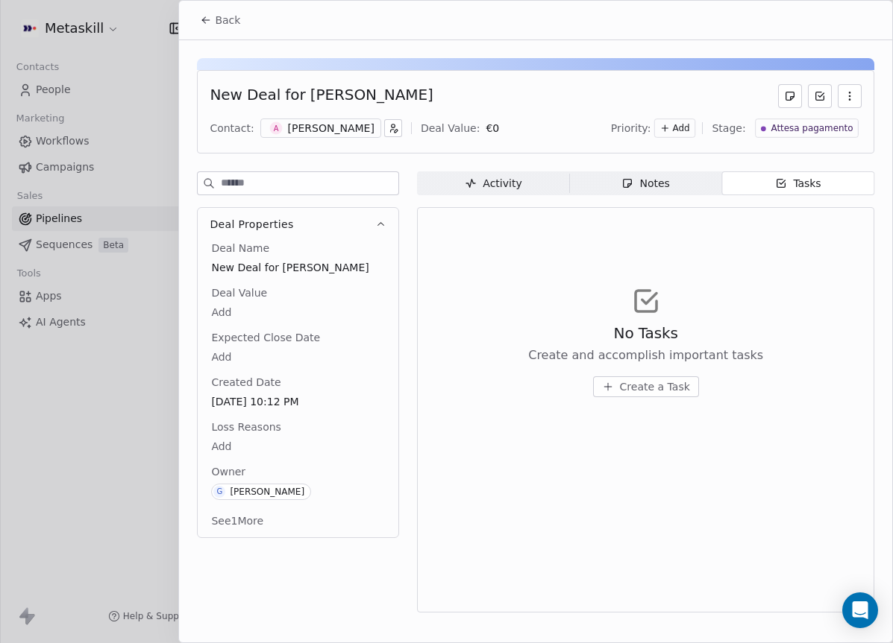
click at [819, 130] on span "Attesa pagamento" at bounding box center [811, 128] width 82 height 13
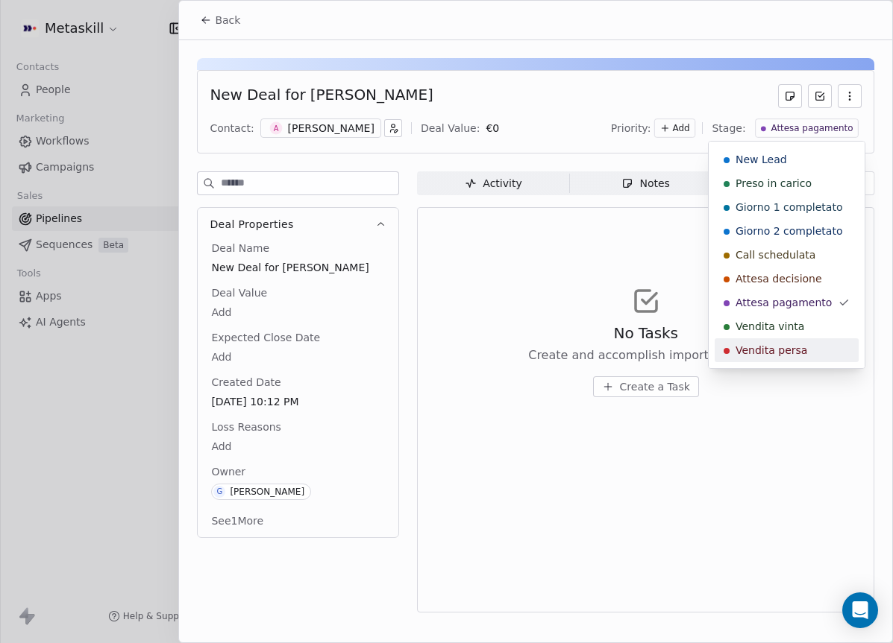
click at [752, 356] on span "Vendita persa" at bounding box center [771, 350] width 72 height 15
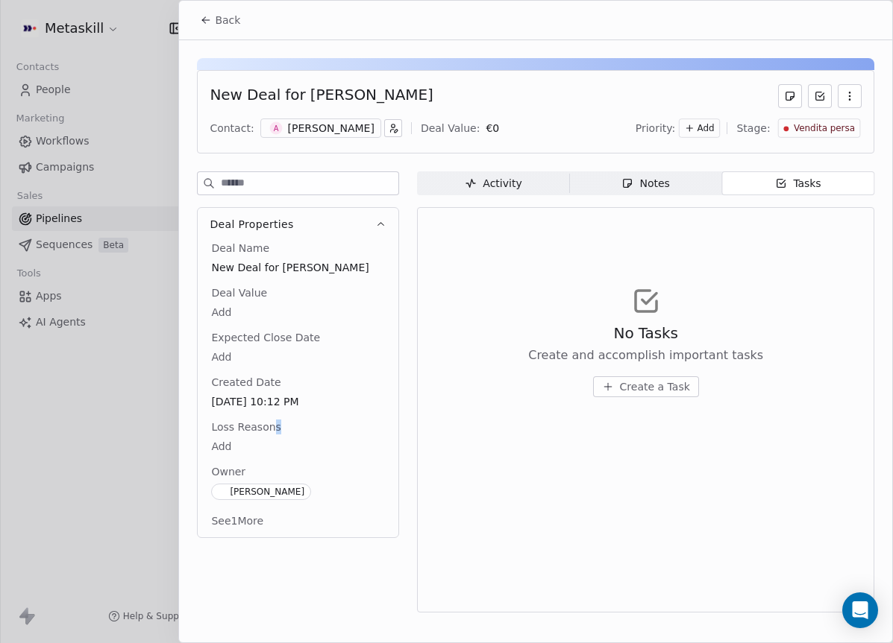
click at [273, 435] on div "Loss Reasons Add" at bounding box center [298, 438] width 180 height 36
click at [232, 447] on body "Metaskill Contacts People Marketing Workflows Campaigns Sales Pipelines Sequenc…" at bounding box center [446, 321] width 893 height 643
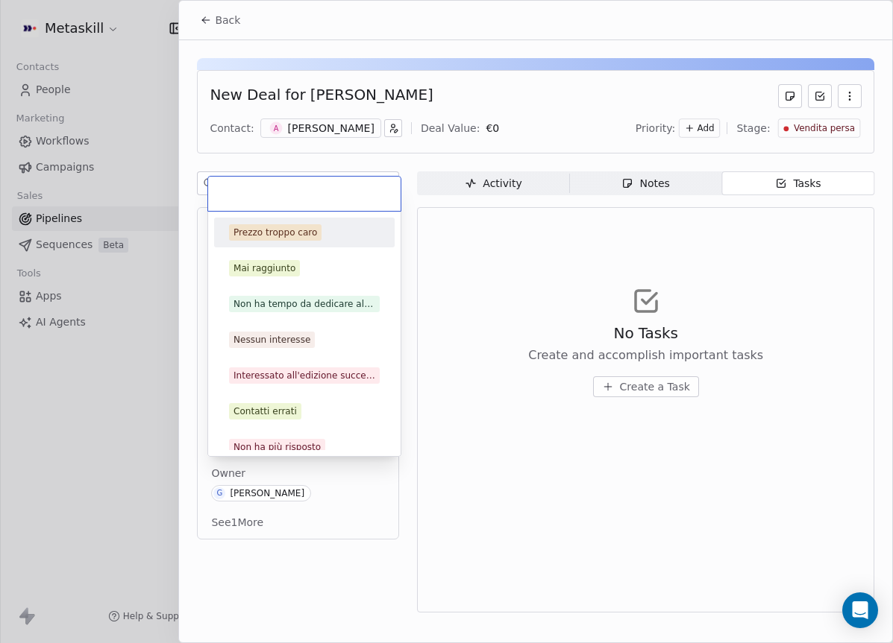
click at [309, 230] on div "Prezzo troppo caro" at bounding box center [275, 232] width 84 height 13
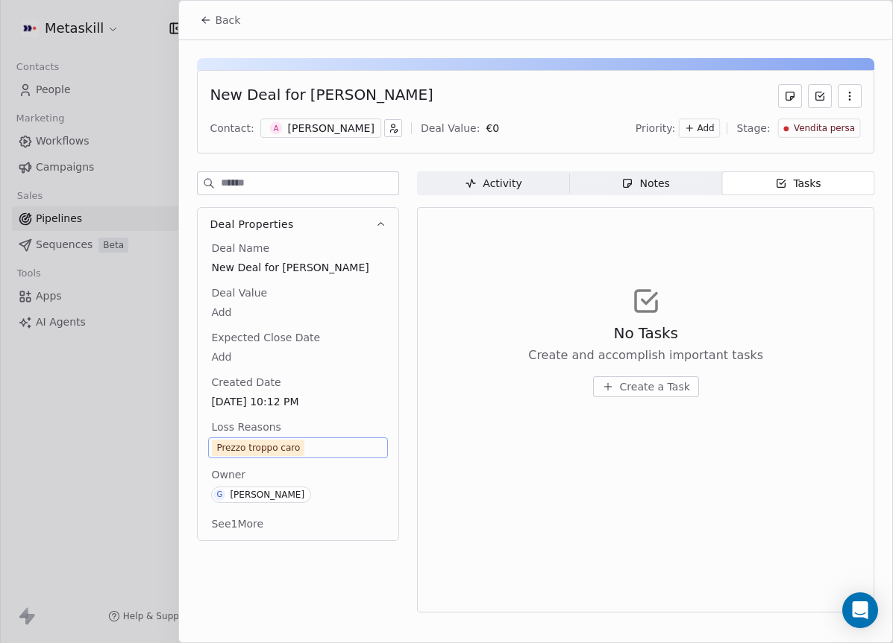
click at [225, 24] on span "Back" at bounding box center [227, 20] width 25 height 15
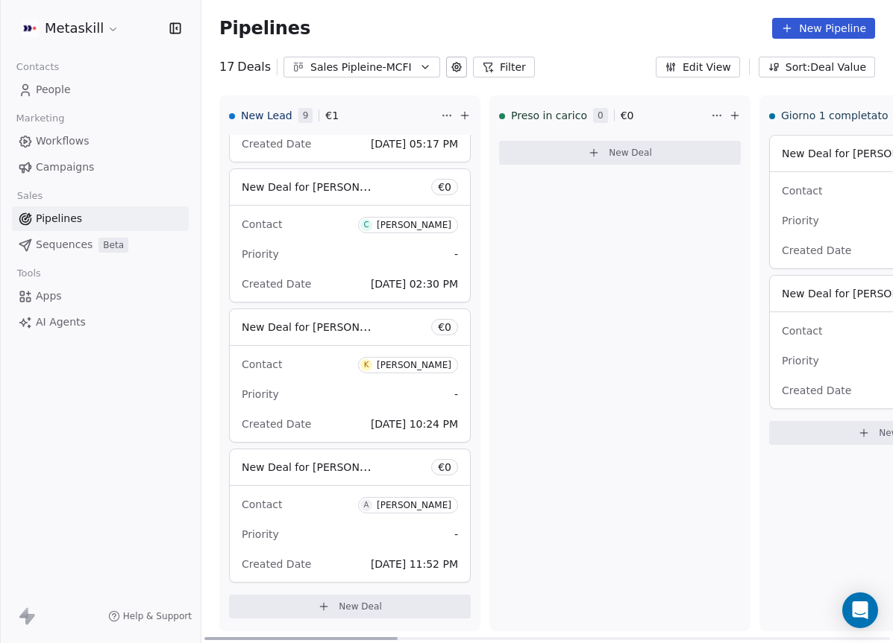
drag, startPoint x: 646, startPoint y: 638, endPoint x: 246, endPoint y: 627, distance: 400.6
click at [246, 638] on div at bounding box center [300, 639] width 193 height 3
click at [368, 64] on div "Sales Pipleine-MCFI" at bounding box center [361, 68] width 103 height 16
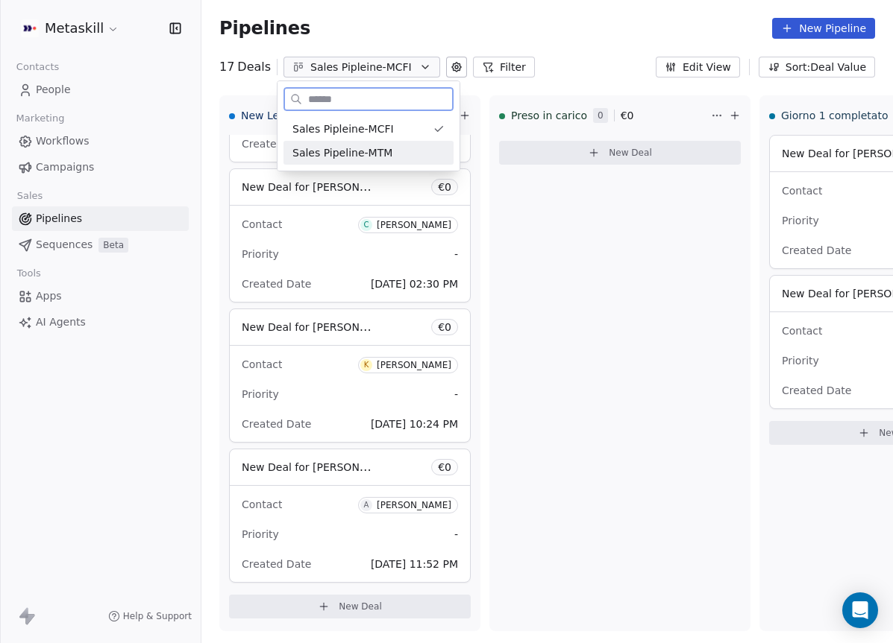
click at [380, 151] on span "Sales Pipeline-MTM" at bounding box center [342, 153] width 100 height 16
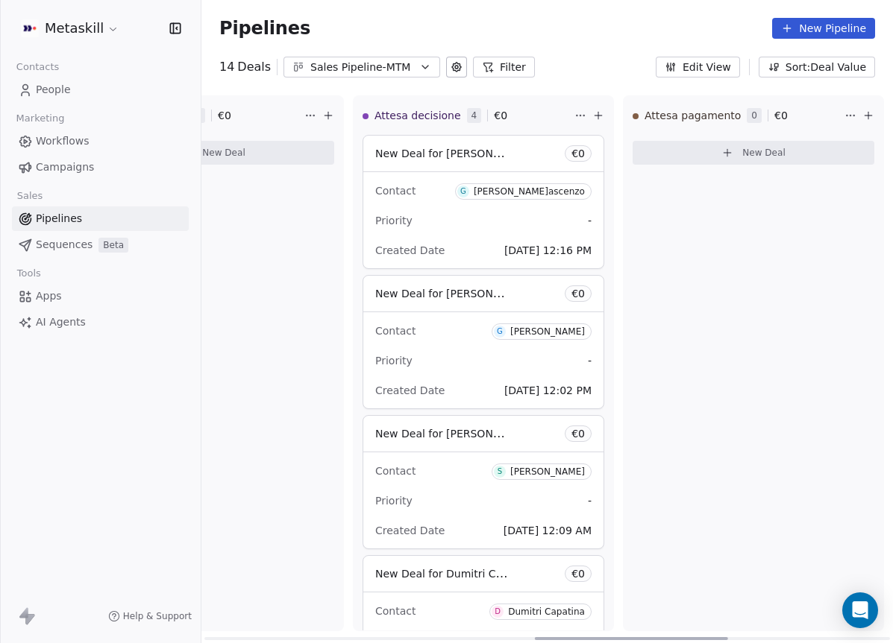
scroll to position [0, 1217]
drag, startPoint x: 341, startPoint y: 635, endPoint x: 679, endPoint y: 606, distance: 339.0
click at [679, 638] on div at bounding box center [640, 639] width 193 height 3
click at [445, 215] on div "Priority -" at bounding box center [482, 221] width 216 height 24
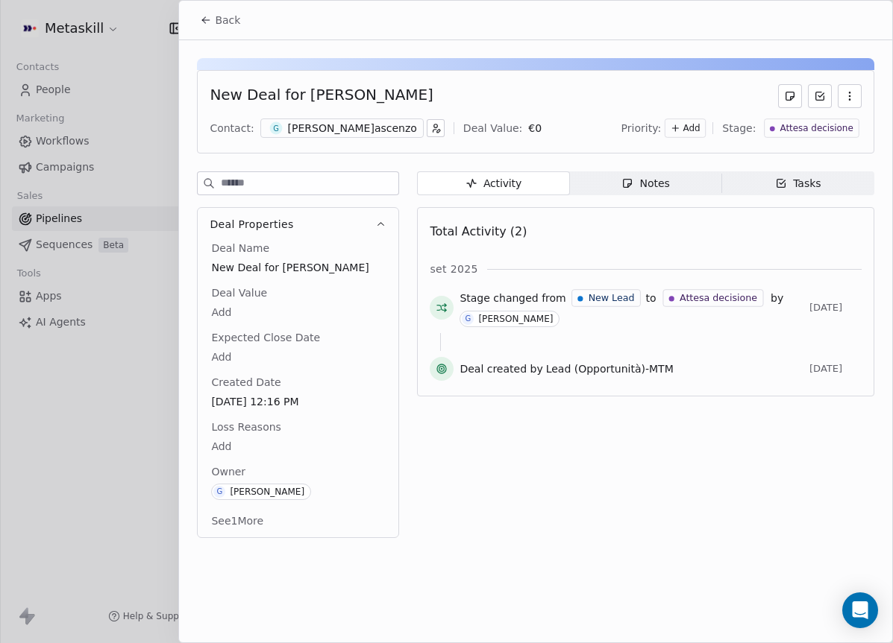
click at [323, 122] on div "[PERSON_NAME]ascenzo" at bounding box center [352, 128] width 129 height 15
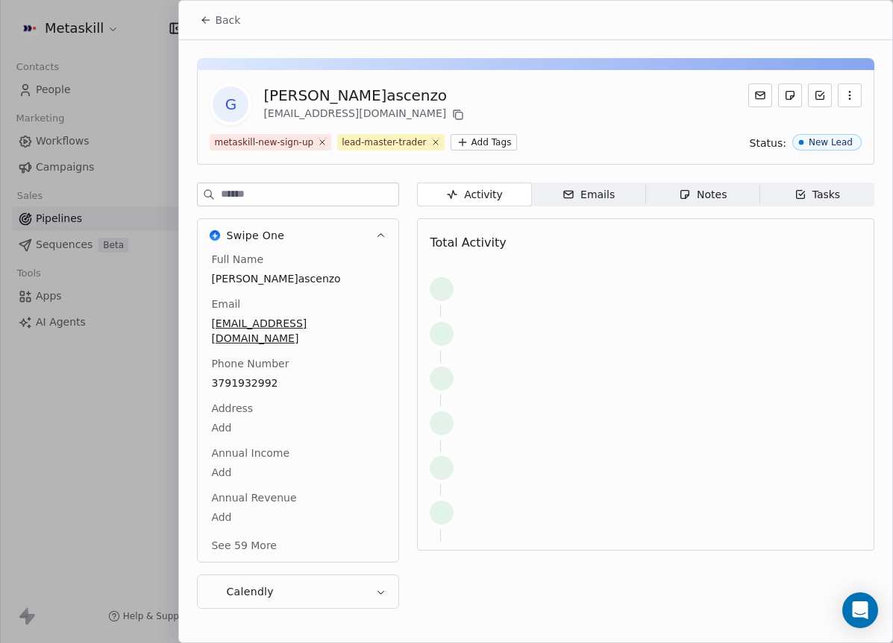
click at [251, 376] on span "3791932992" at bounding box center [298, 383] width 174 height 15
click at [264, 377] on span "3791932992" at bounding box center [298, 384] width 172 height 15
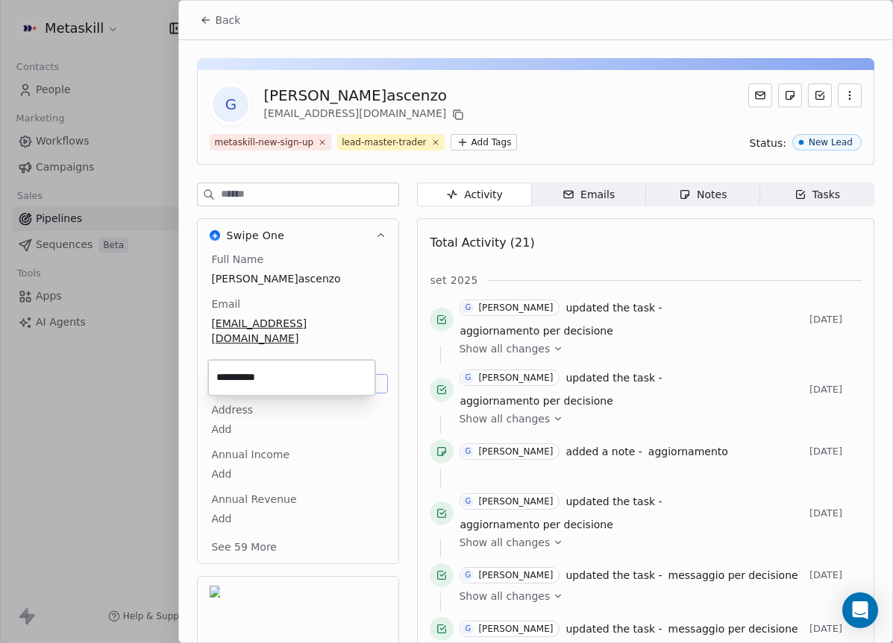
click at [730, 205] on html "Metaskill Contacts People Marketing Workflows Campaigns Sales Pipelines Sequenc…" at bounding box center [446, 321] width 893 height 643
click at [730, 202] on span "Notes Notes" at bounding box center [703, 195] width 114 height 24
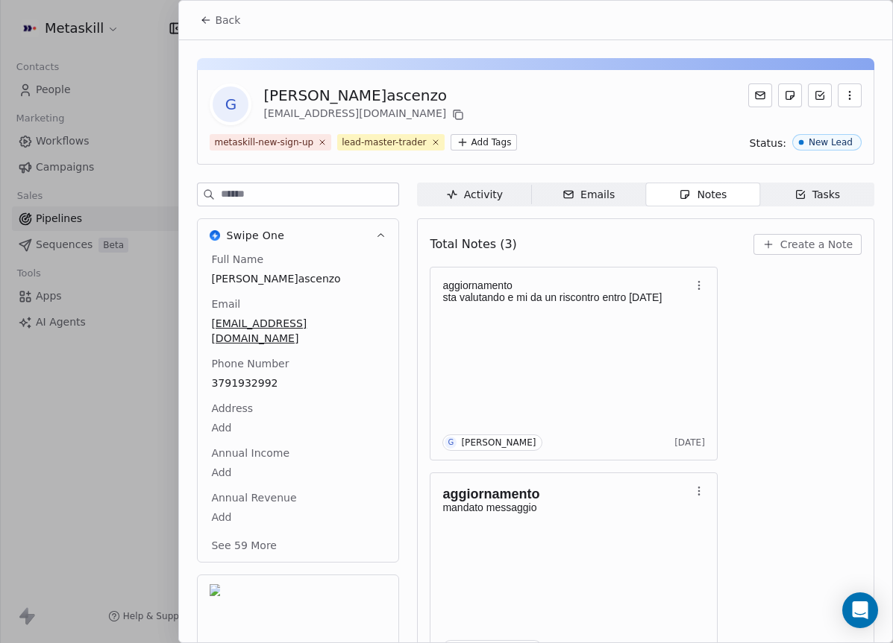
click at [795, 241] on span "Create a Note" at bounding box center [816, 244] width 72 height 15
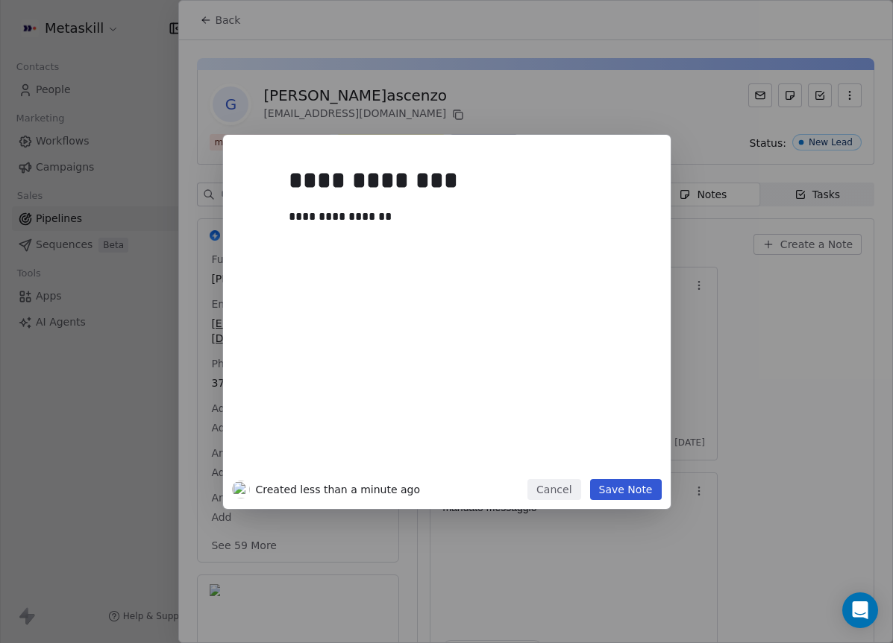
click at [609, 483] on button "Save Note" at bounding box center [626, 489] width 72 height 21
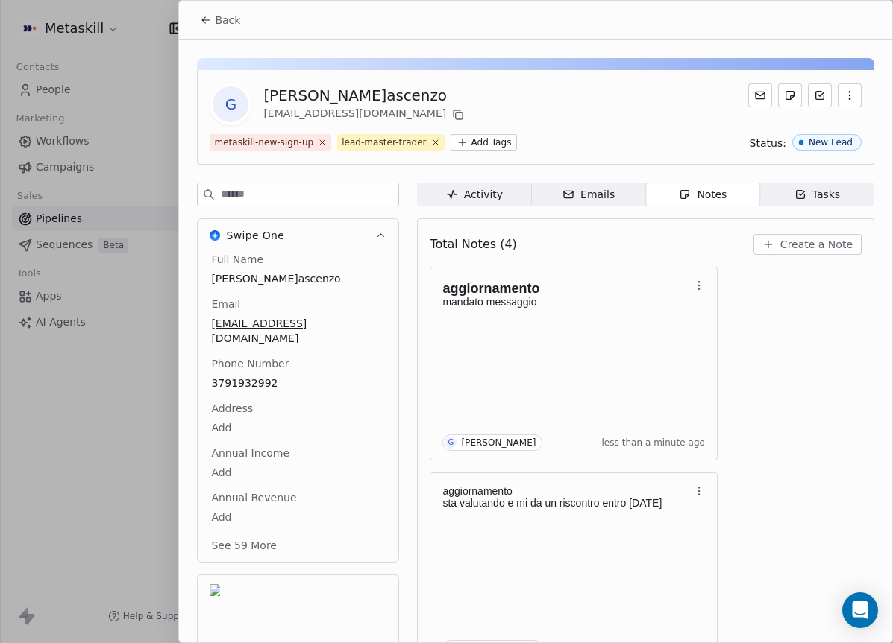
click at [218, 17] on span "Back" at bounding box center [227, 20] width 25 height 15
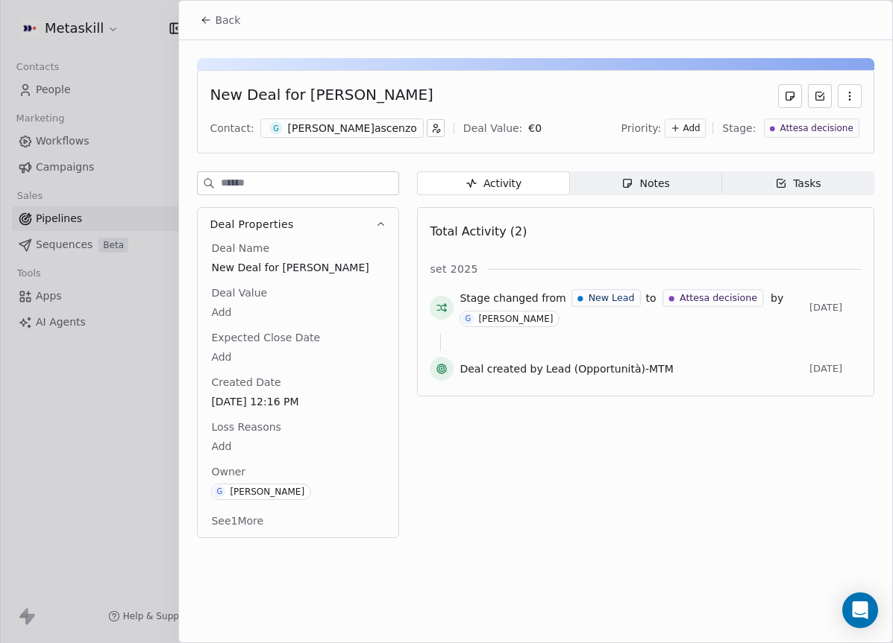
click at [224, 21] on span "Back" at bounding box center [227, 20] width 25 height 15
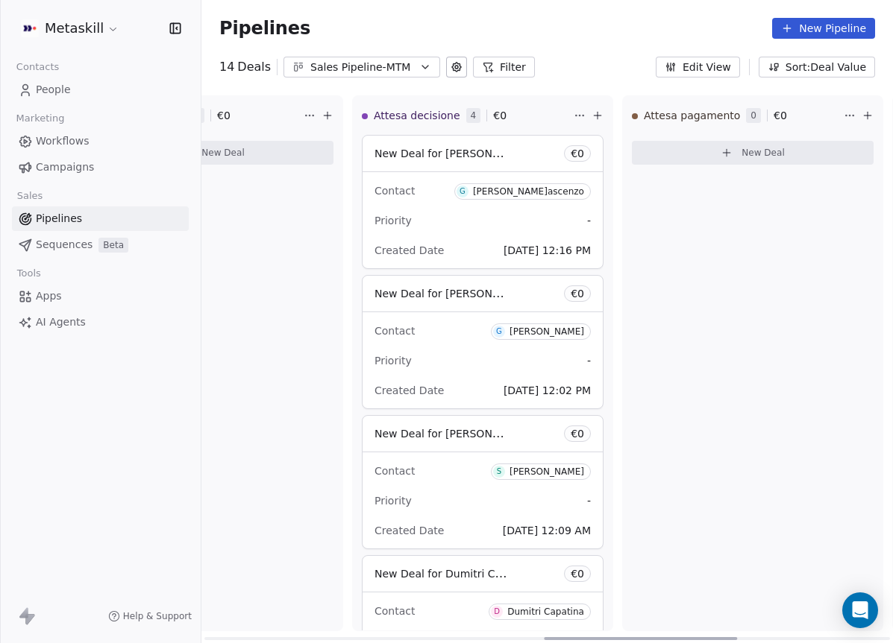
click at [496, 315] on div "Contact G [PERSON_NAME] Priority - Created Date [DATE] 12:02 PM" at bounding box center [482, 360] width 240 height 96
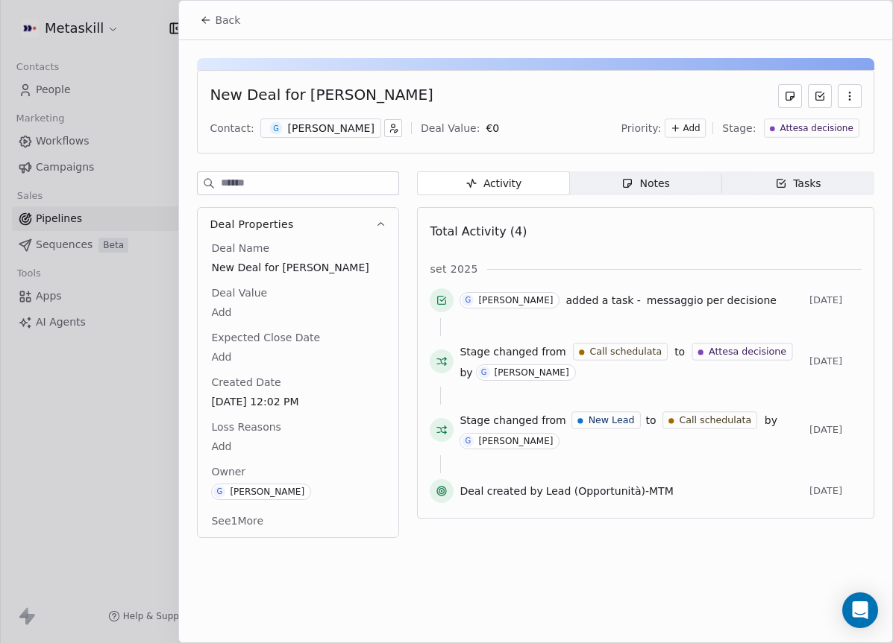
click at [717, 176] on span "Notes Notes" at bounding box center [646, 183] width 152 height 24
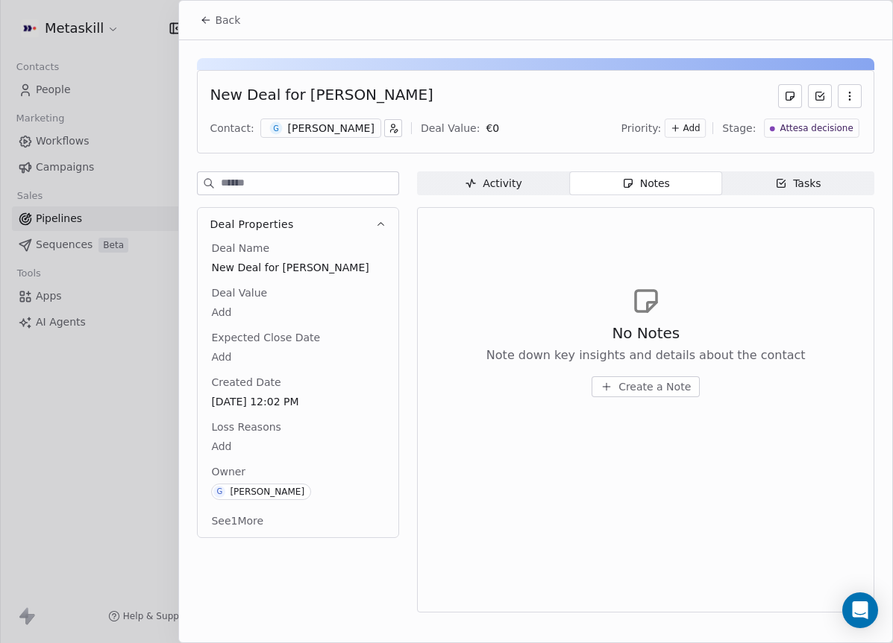
click at [290, 129] on div "[PERSON_NAME]" at bounding box center [331, 128] width 86 height 15
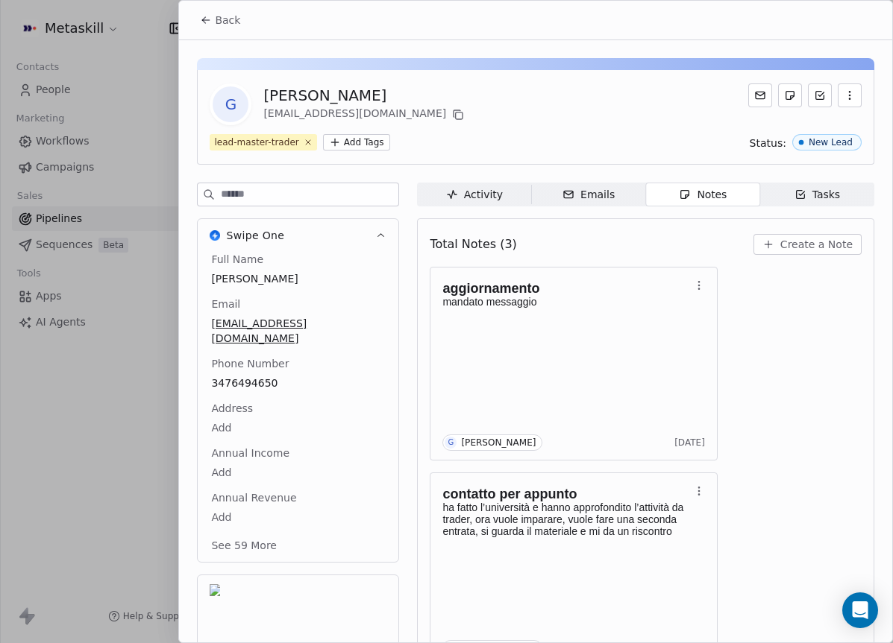
click at [256, 375] on div "Full Name [PERSON_NAME] Email [EMAIL_ADDRESS][DOMAIN_NAME] Phone Number [PHONE_…" at bounding box center [298, 404] width 180 height 304
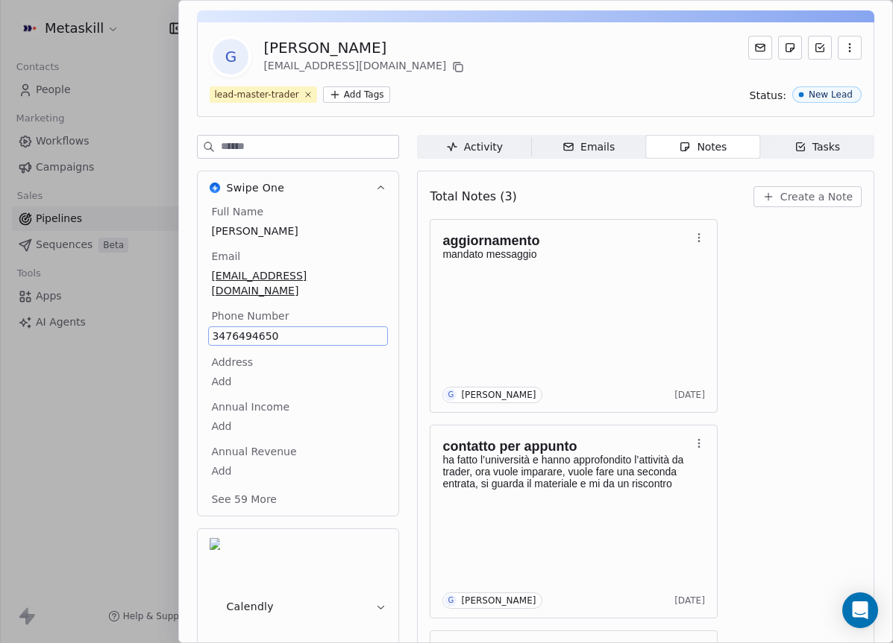
click at [266, 329] on span "3476494650" at bounding box center [298, 336] width 172 height 15
click at [267, 329] on span "3476494650" at bounding box center [298, 336] width 172 height 15
click at [265, 325] on input "**********" at bounding box center [291, 330] width 161 height 30
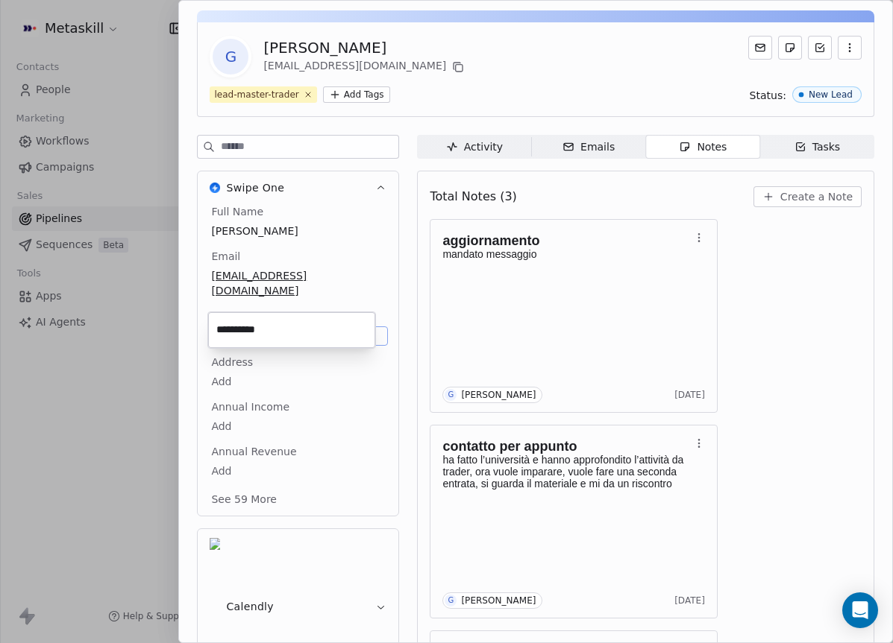
drag, startPoint x: 798, startPoint y: 204, endPoint x: 799, endPoint y: 213, distance: 9.7
click at [798, 204] on html "Metaskill Contacts People Marketing Workflows Campaigns Sales Pipelines Sequenc…" at bounding box center [446, 321] width 893 height 643
click at [820, 204] on button "Create a Note" at bounding box center [807, 196] width 108 height 21
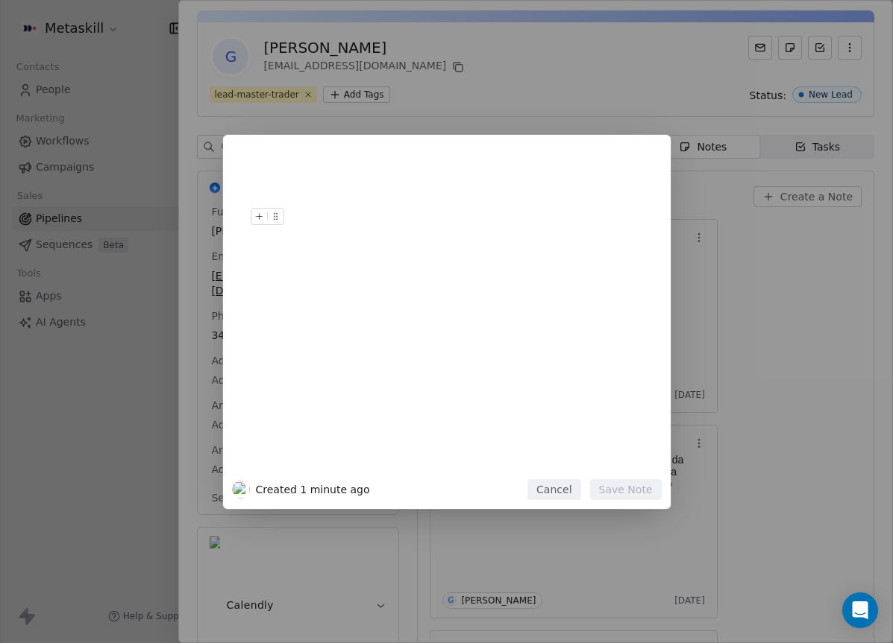
click at [568, 491] on button "Cancel" at bounding box center [553, 489] width 53 height 21
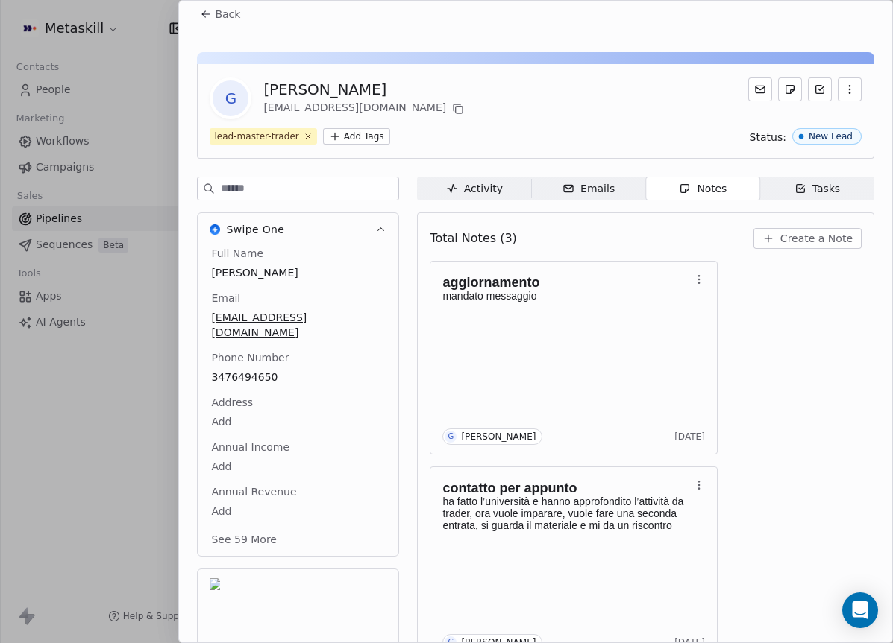
scroll to position [0, 0]
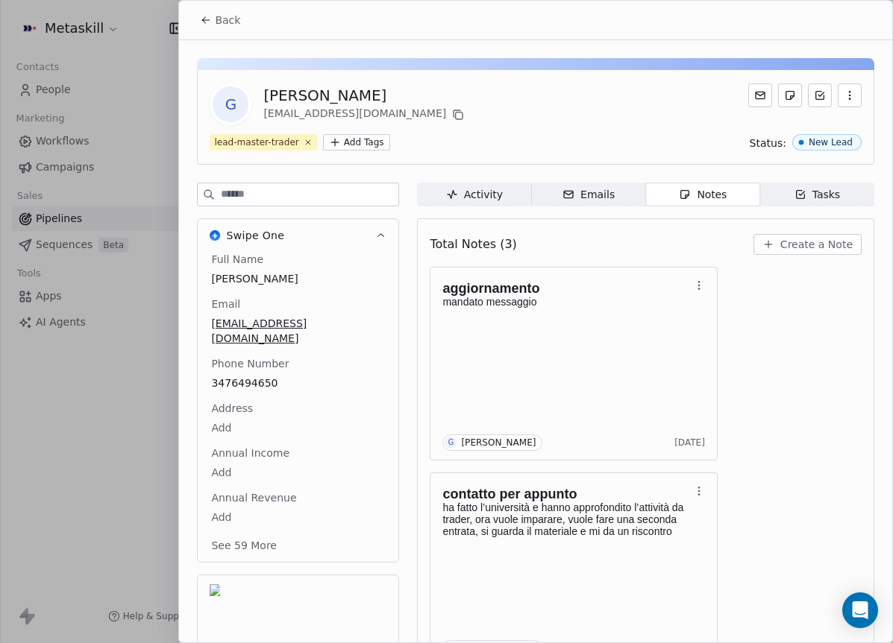
click at [219, 21] on span "Back" at bounding box center [227, 20] width 25 height 15
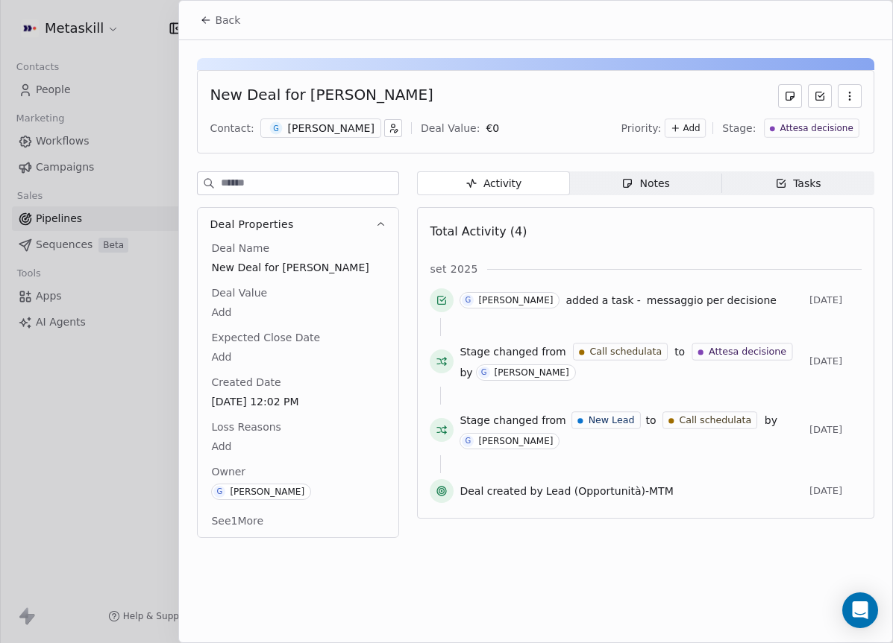
drag, startPoint x: 226, startPoint y: 14, endPoint x: 274, endPoint y: 37, distance: 53.7
click at [226, 15] on span "Back" at bounding box center [227, 20] width 25 height 15
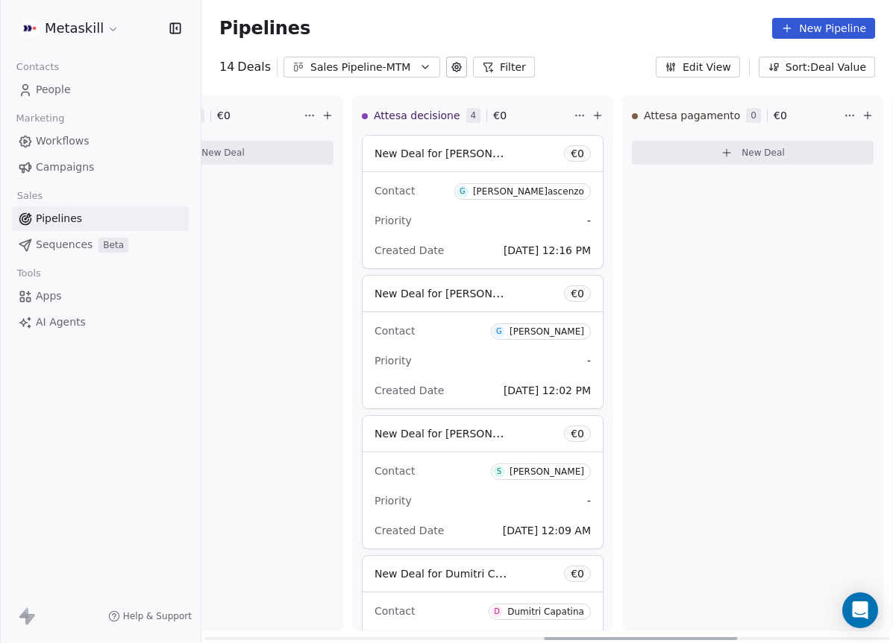
click at [489, 450] on div "New Deal for [PERSON_NAME] € 0" at bounding box center [482, 434] width 240 height 36
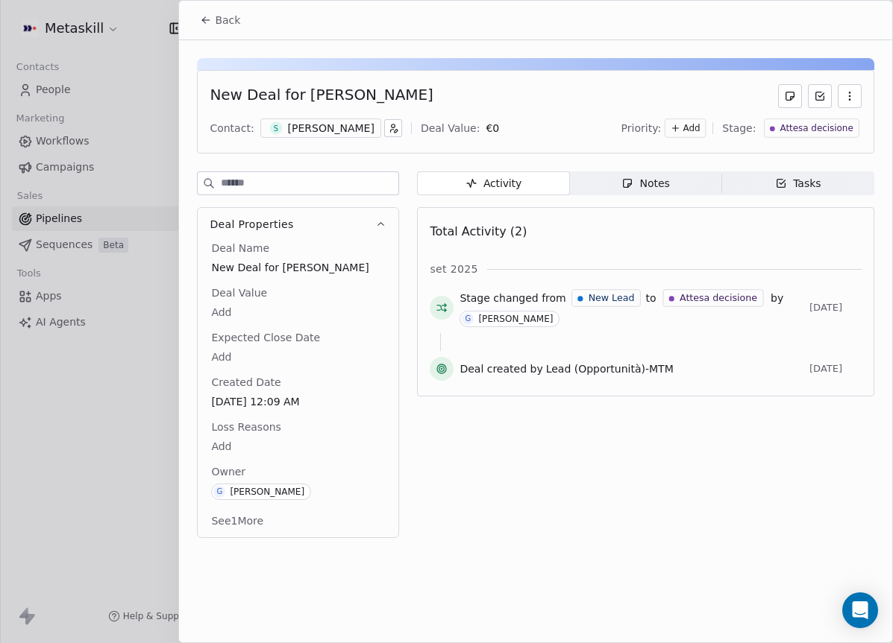
click at [346, 136] on div "S [PERSON_NAME]" at bounding box center [320, 128] width 121 height 19
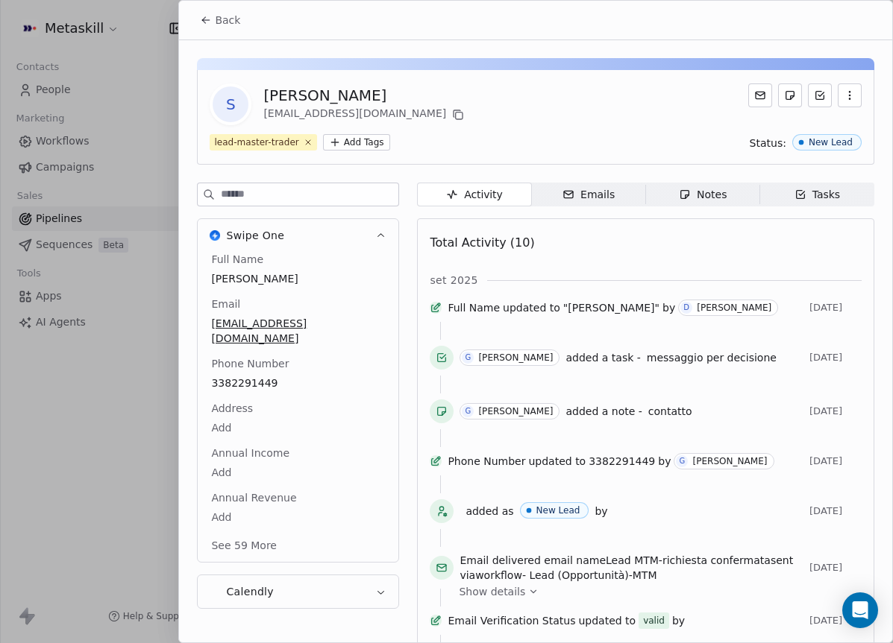
click at [230, 366] on div "Full Name [PERSON_NAME] Email [EMAIL_ADDRESS][DOMAIN_NAME] Phone Number [PHONE_…" at bounding box center [298, 404] width 180 height 304
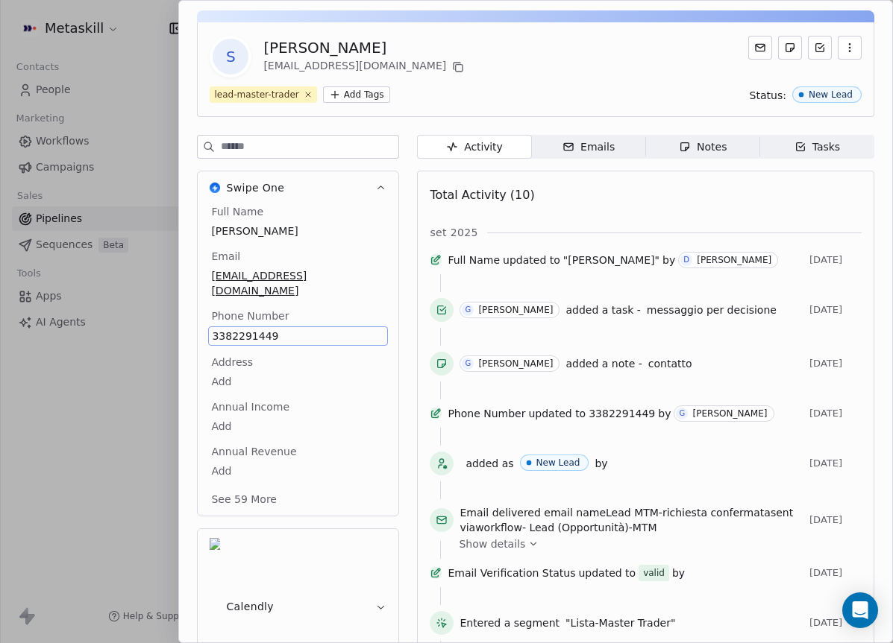
click at [263, 329] on span "3382291449" at bounding box center [298, 336] width 172 height 15
click at [274, 333] on input "**********" at bounding box center [291, 330] width 161 height 30
click at [273, 333] on input "**********" at bounding box center [291, 330] width 161 height 30
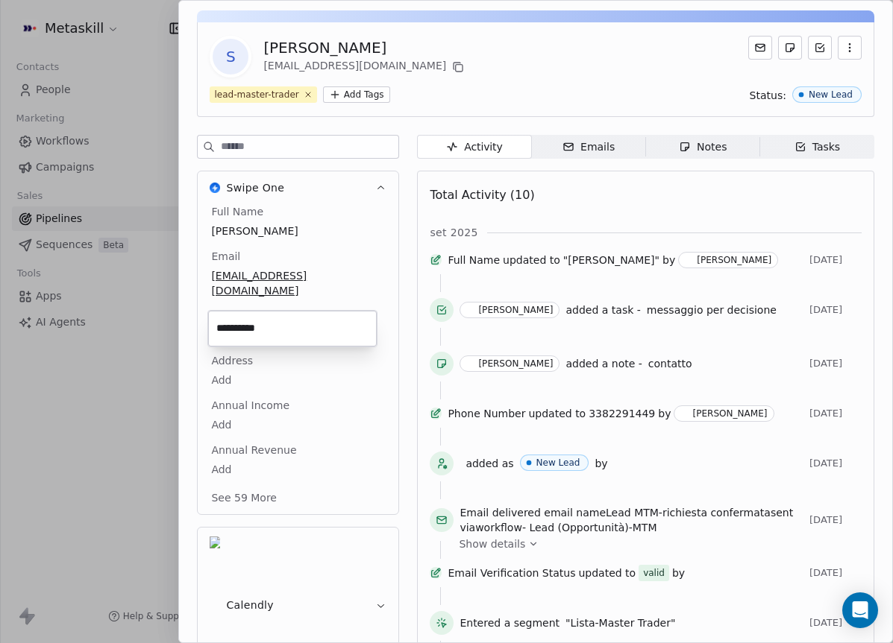
click at [681, 175] on html "Metaskill Contacts People Marketing Workflows Campaigns Sales Pipelines Sequenc…" at bounding box center [446, 321] width 893 height 643
click at [695, 161] on div "Activity Activity Emails Emails Notes Notes Tasks Tasks Total Activity (10) [DA…" at bounding box center [645, 446] width 457 height 623
click at [699, 158] on div "Activity Activity Emails Emails Notes Notes Tasks Tasks Total Activity (10) [DA…" at bounding box center [645, 446] width 457 height 623
click at [700, 155] on span "Notes Notes" at bounding box center [703, 147] width 114 height 24
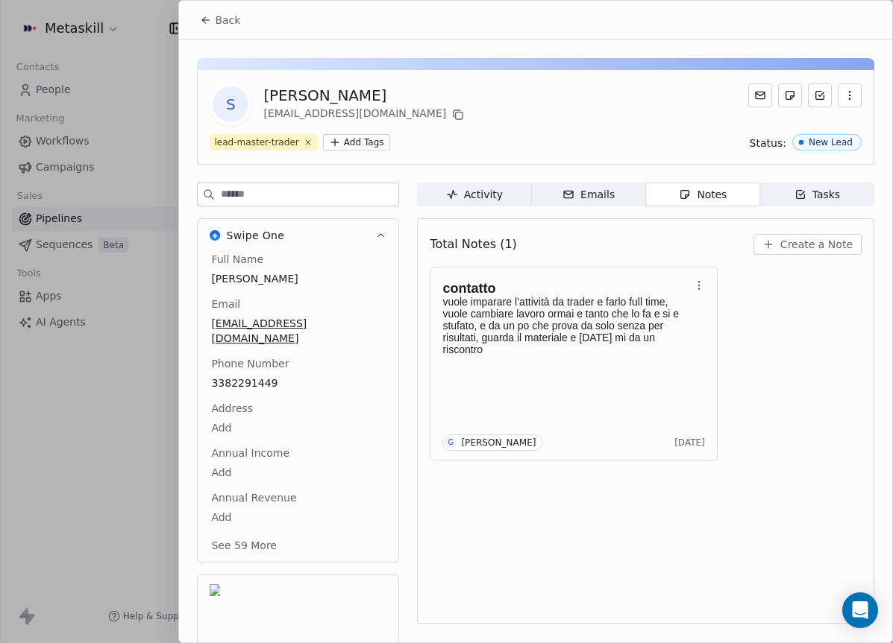
click at [828, 225] on div "Total Notes (1) Create a Note contatto vuole imparare l’attività da trader e fa…" at bounding box center [645, 421] width 457 height 406
click at [827, 251] on span "Create a Note" at bounding box center [816, 244] width 72 height 15
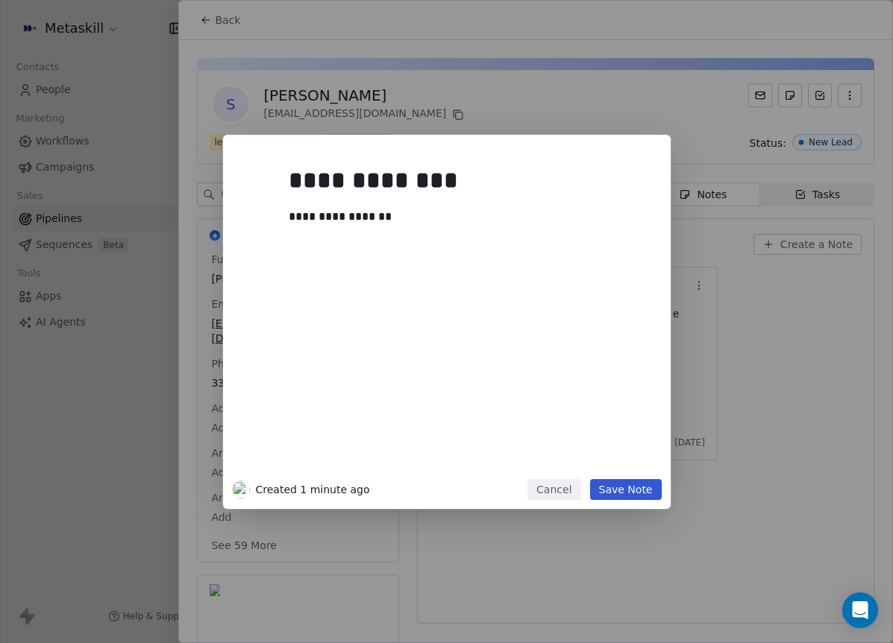
click at [618, 488] on button "Save Note" at bounding box center [626, 489] width 72 height 21
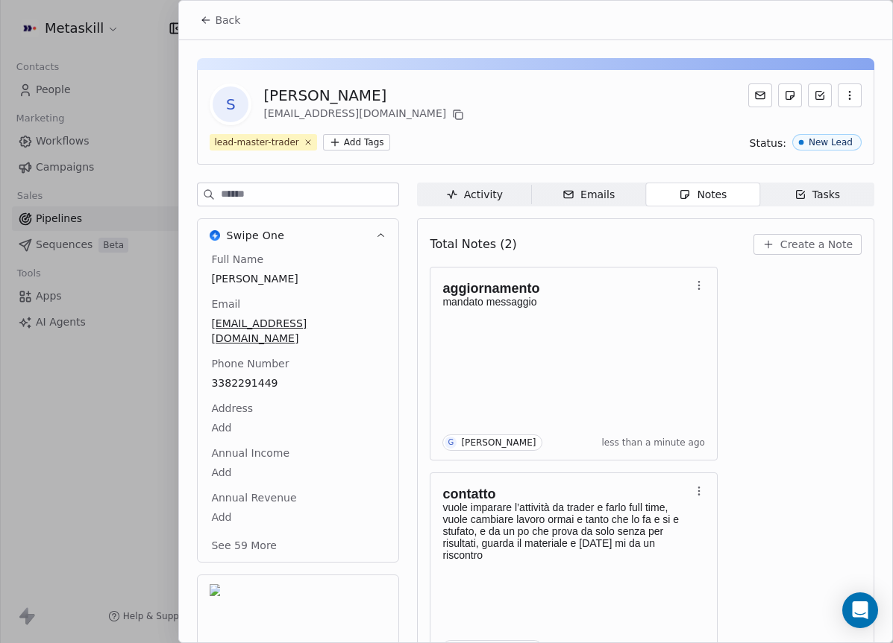
click at [213, 19] on button "Back" at bounding box center [220, 20] width 58 height 27
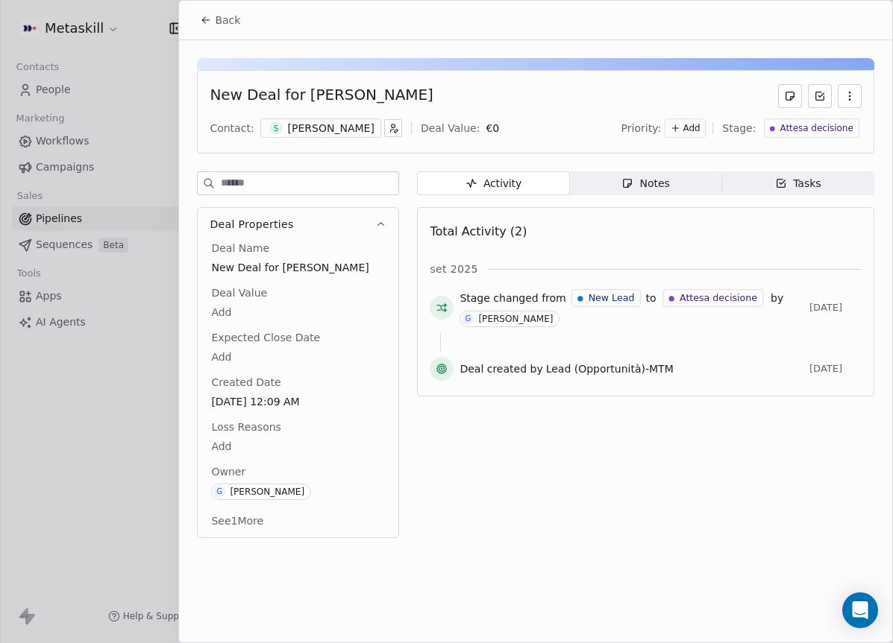
click at [207, 25] on icon at bounding box center [206, 20] width 12 height 12
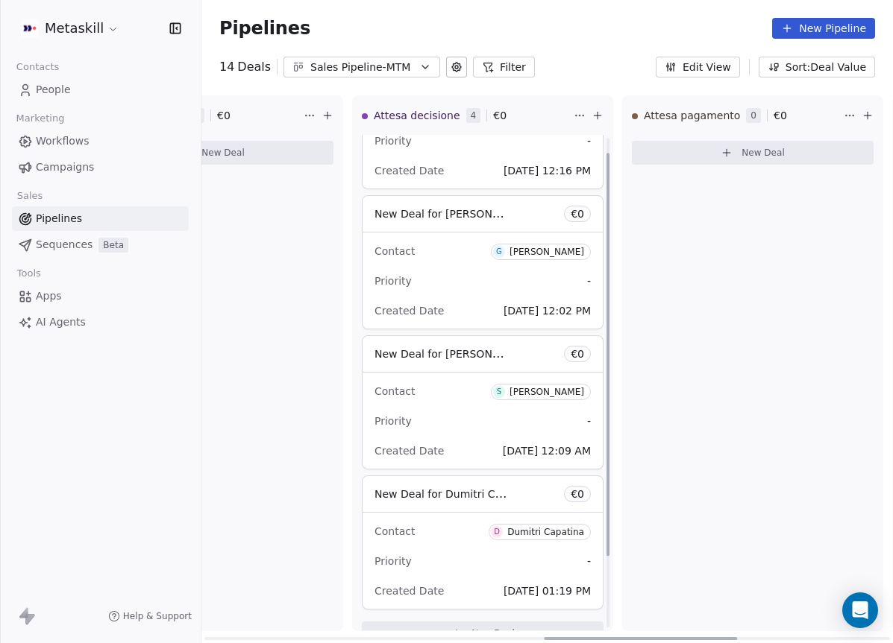
scroll to position [107, 0]
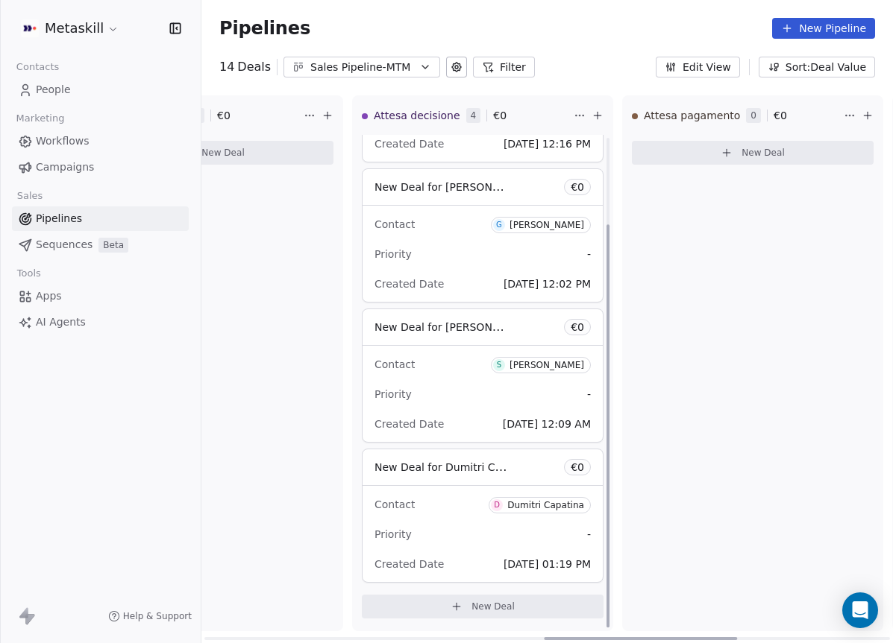
click at [460, 529] on div "Priority -" at bounding box center [482, 535] width 216 height 24
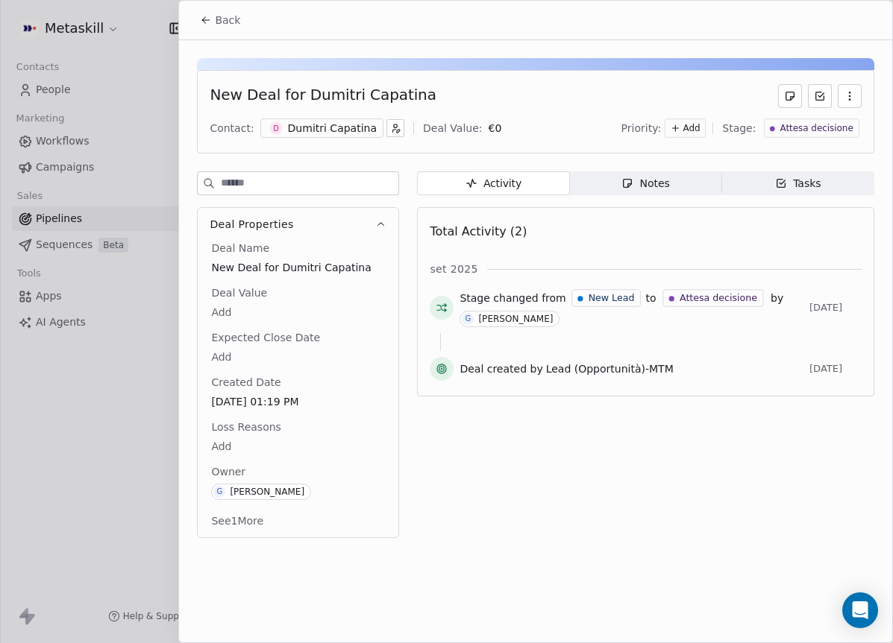
click at [300, 122] on div "Dumitri Capatina" at bounding box center [332, 128] width 89 height 15
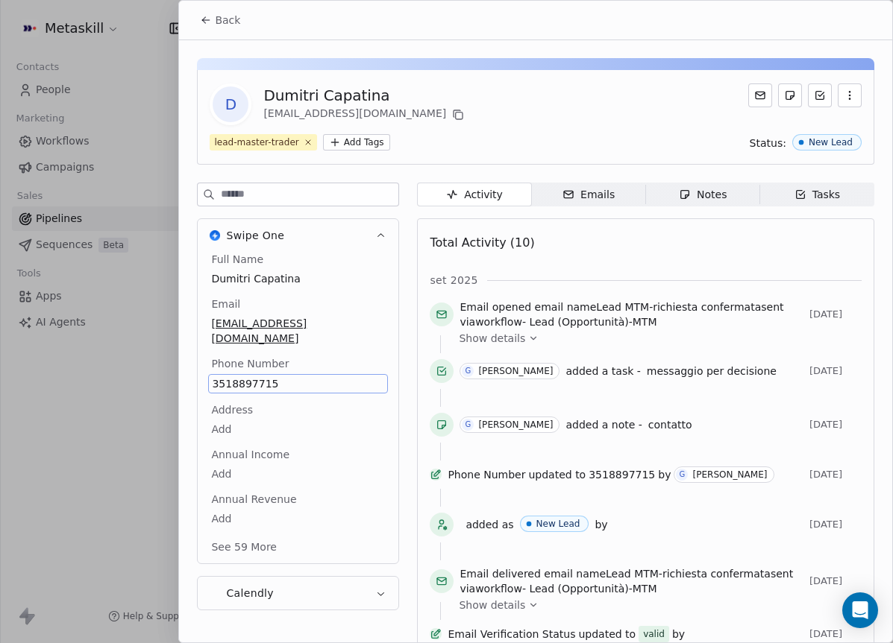
click at [256, 372] on div "Full Name Dumitri Capatina Email [EMAIL_ADDRESS][DOMAIN_NAME] Phone Number [PHO…" at bounding box center [298, 405] width 180 height 306
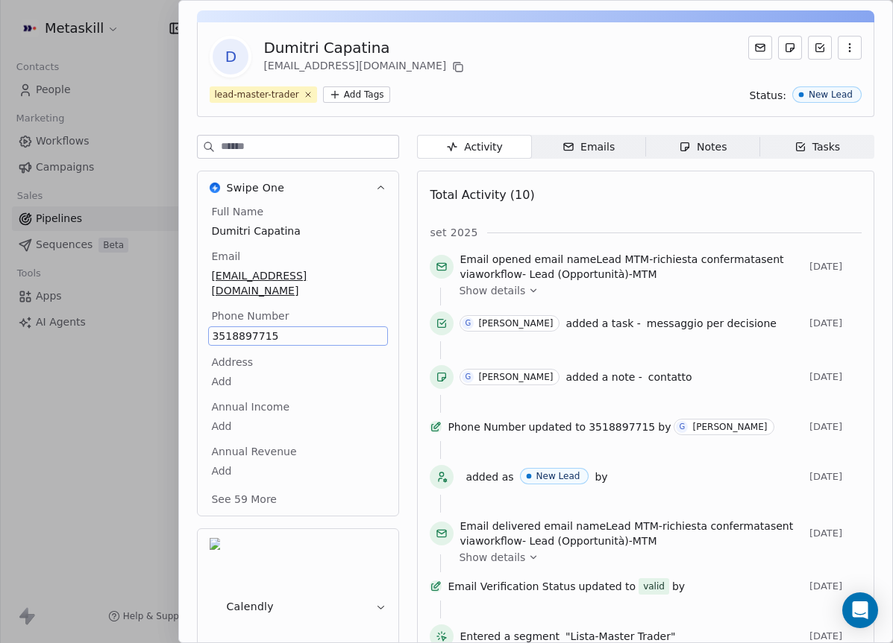
click at [264, 329] on span "3518897715" at bounding box center [298, 336] width 172 height 15
click at [265, 331] on input "**********" at bounding box center [291, 330] width 161 height 30
click at [684, 154] on html "Metaskill Contacts People Marketing Workflows Campaigns Sales Pipelines Sequenc…" at bounding box center [446, 321] width 893 height 643
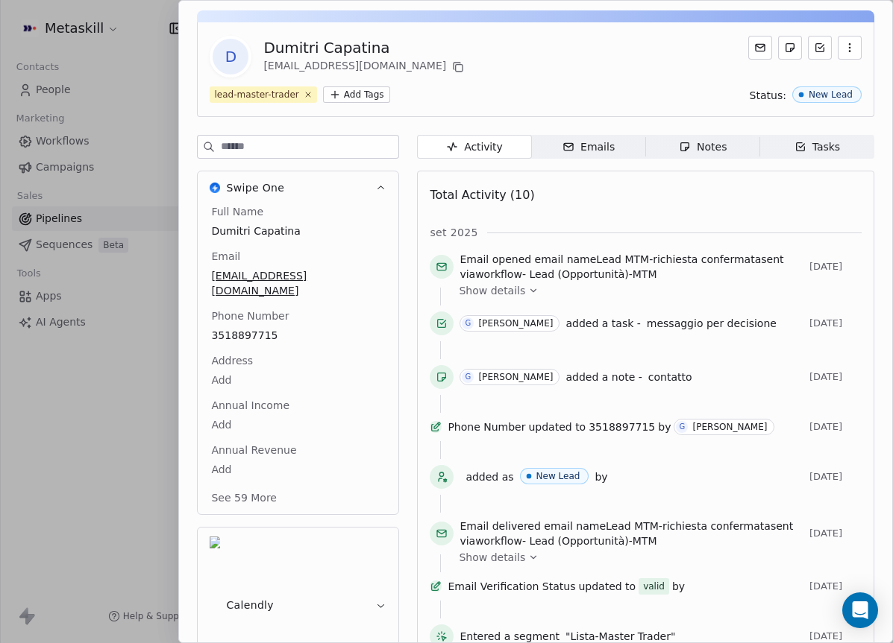
click at [693, 151] on div "Notes" at bounding box center [703, 147] width 48 height 16
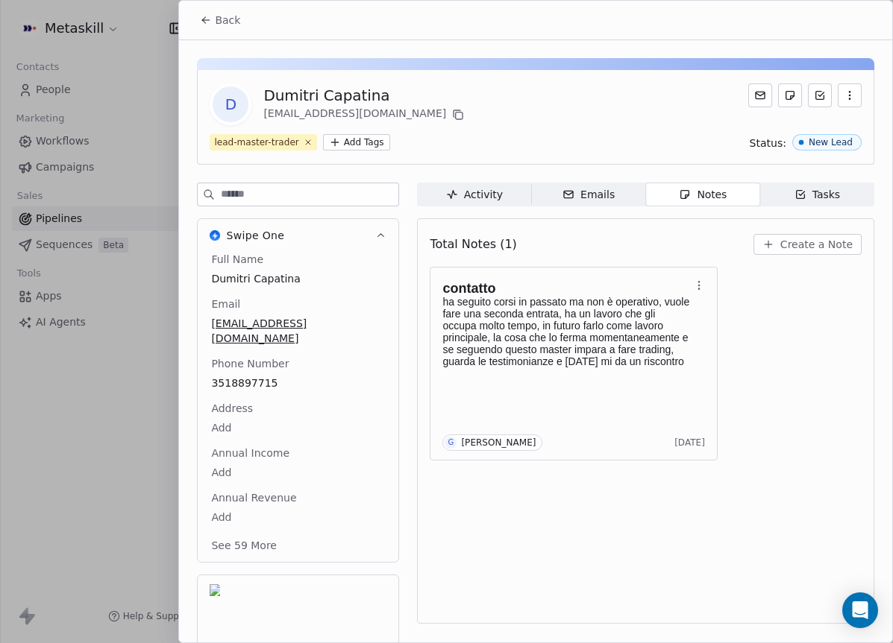
click at [839, 243] on span "Create a Note" at bounding box center [816, 244] width 72 height 15
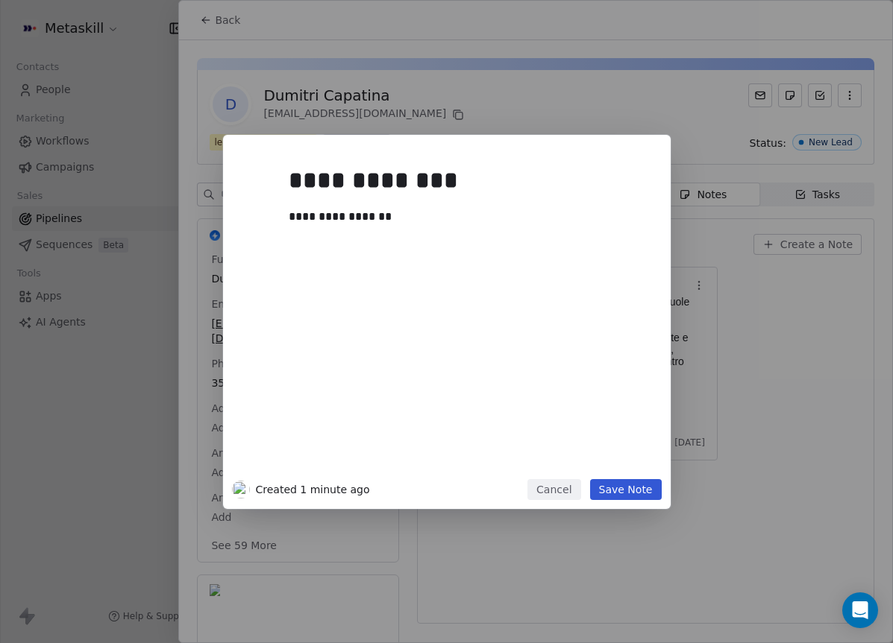
click at [629, 472] on div "**********" at bounding box center [469, 316] width 361 height 318
click at [630, 493] on button "Save Note" at bounding box center [626, 489] width 72 height 21
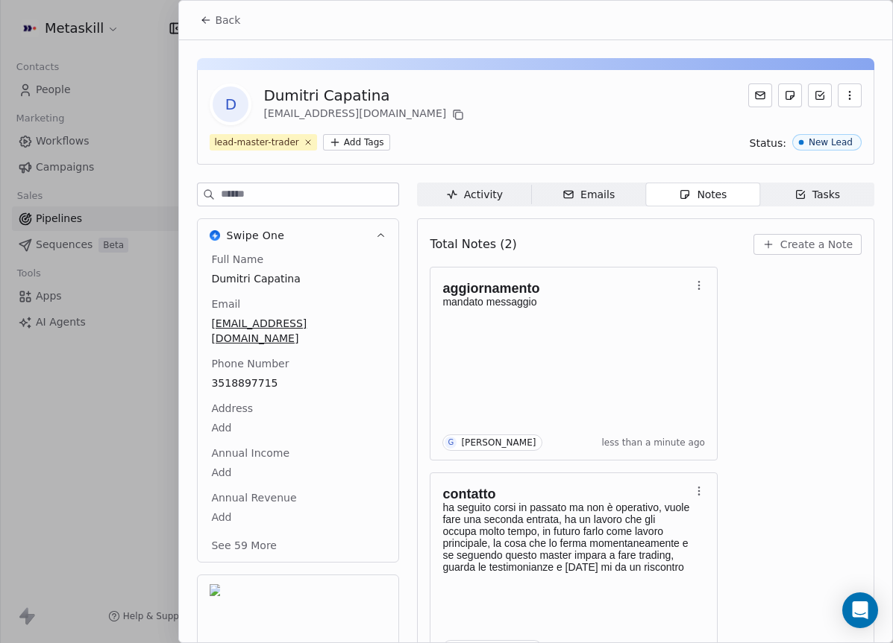
click at [228, 30] on button "Back" at bounding box center [220, 20] width 58 height 27
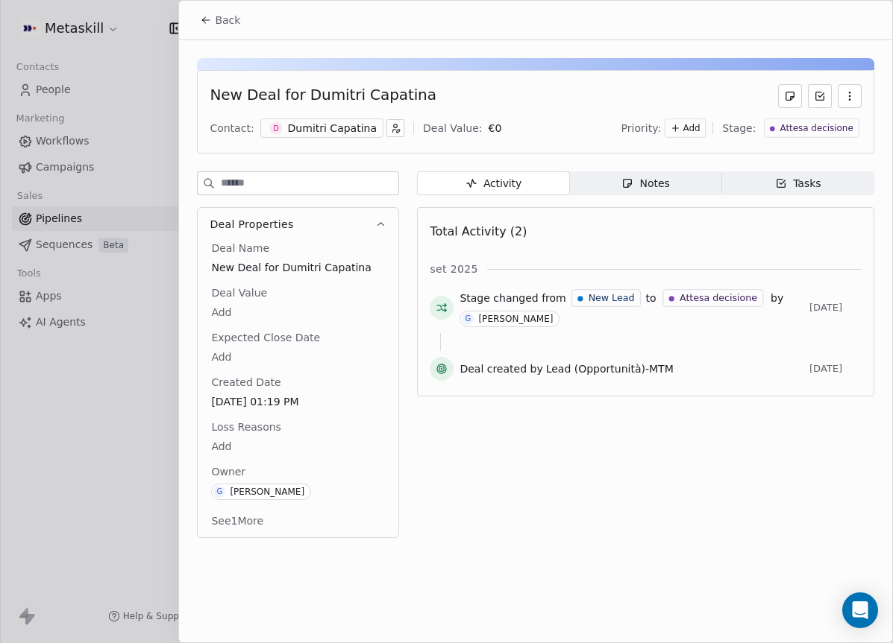
click at [240, 25] on button "Back" at bounding box center [220, 20] width 58 height 27
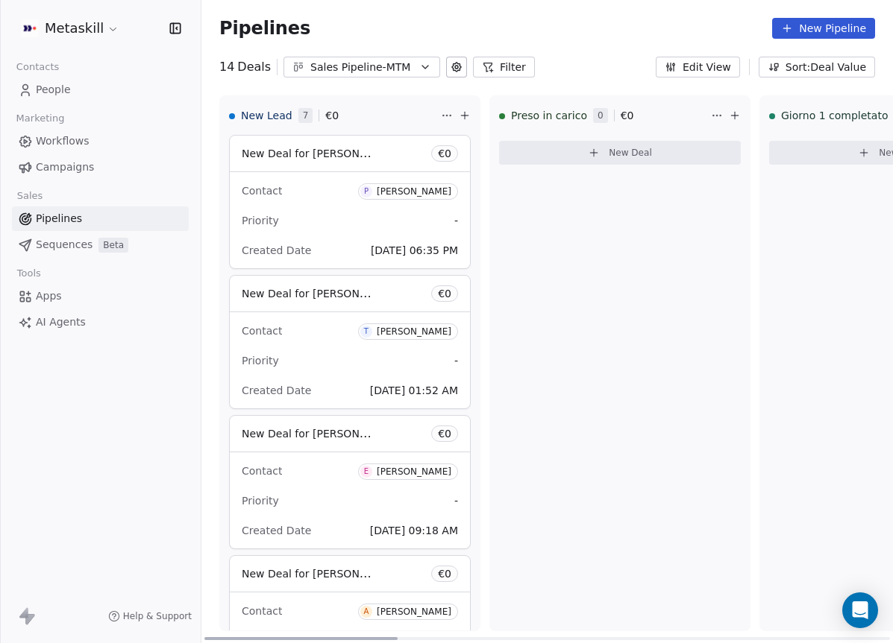
drag, startPoint x: 714, startPoint y: 636, endPoint x: 284, endPoint y: 559, distance: 437.0
click at [284, 638] on div at bounding box center [300, 639] width 193 height 3
